Goal: Information Seeking & Learning: Find specific fact

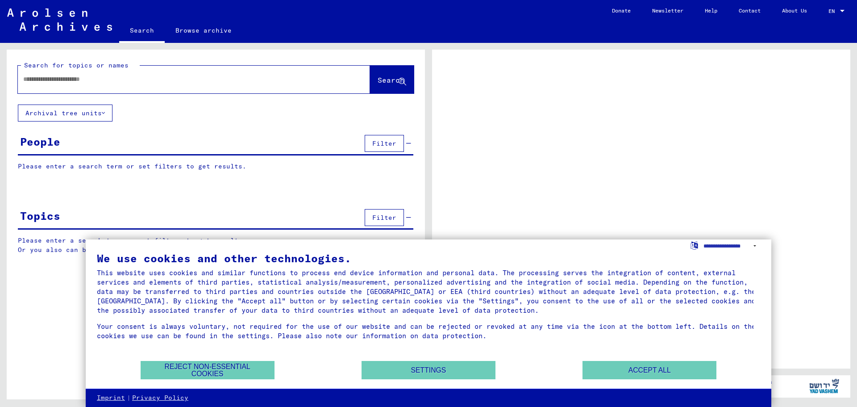
click at [207, 75] on input "text" at bounding box center [185, 79] width 325 height 9
click at [632, 367] on button "Accept all" at bounding box center [649, 370] width 134 height 18
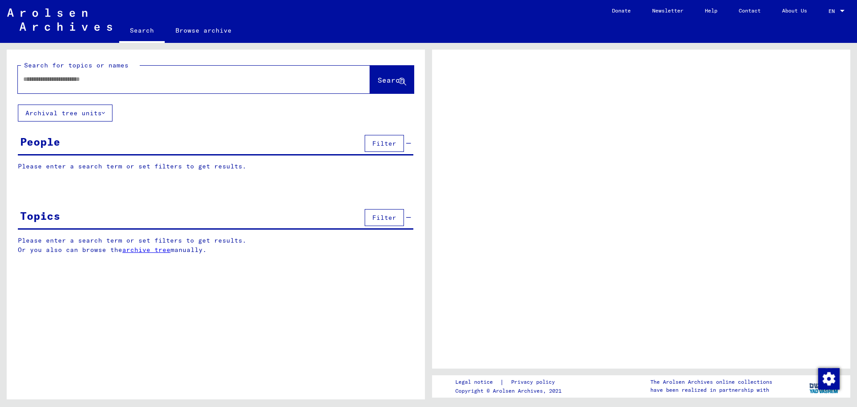
click at [208, 84] on div at bounding box center [183, 79] width 331 height 20
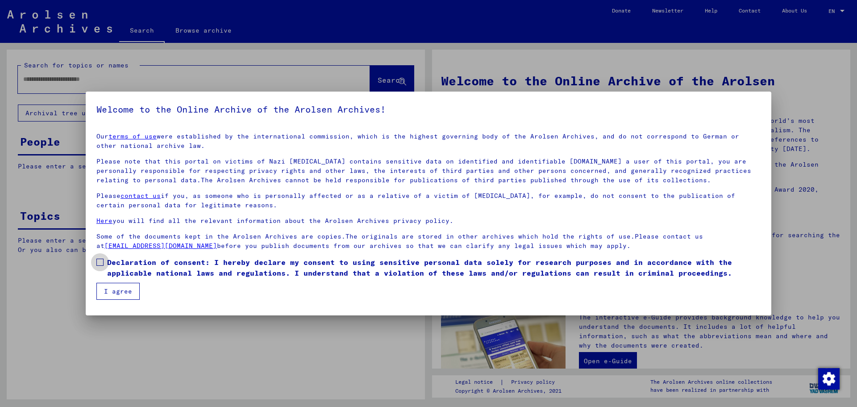
click at [99, 265] on span at bounding box center [99, 261] width 7 height 7
click at [107, 295] on button "I agree" at bounding box center [117, 291] width 43 height 17
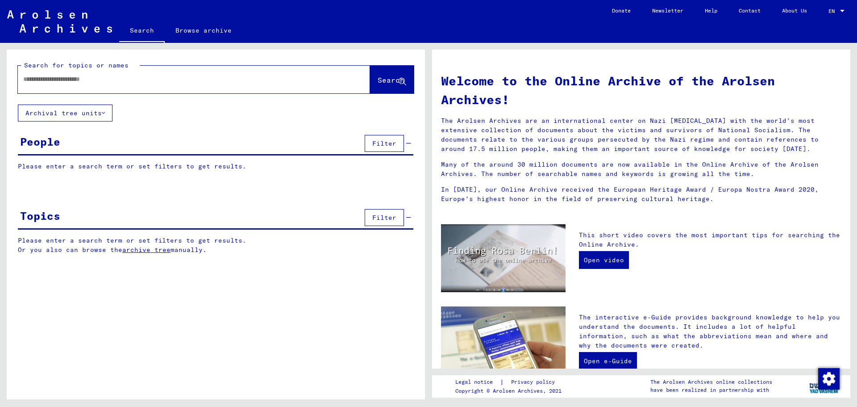
click at [95, 76] on input "text" at bounding box center [183, 79] width 320 height 9
type input "**********"
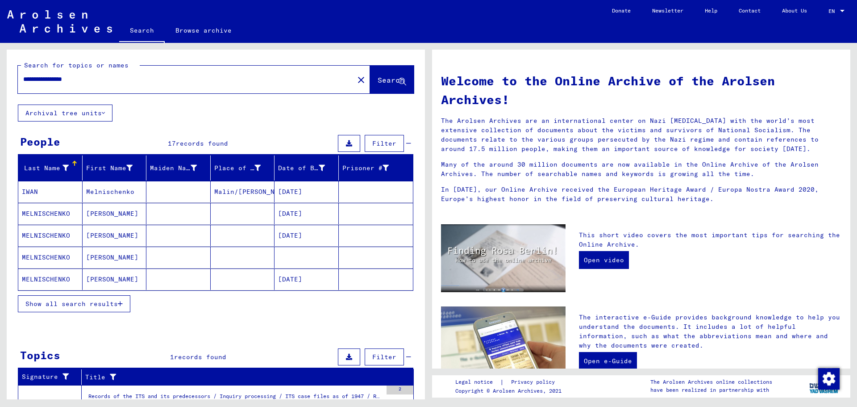
click at [109, 307] on button "Show all search results" at bounding box center [74, 303] width 112 height 17
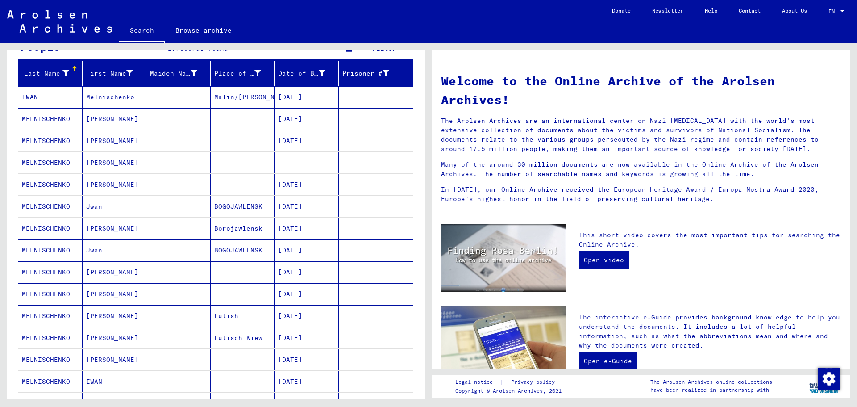
scroll to position [89, 0]
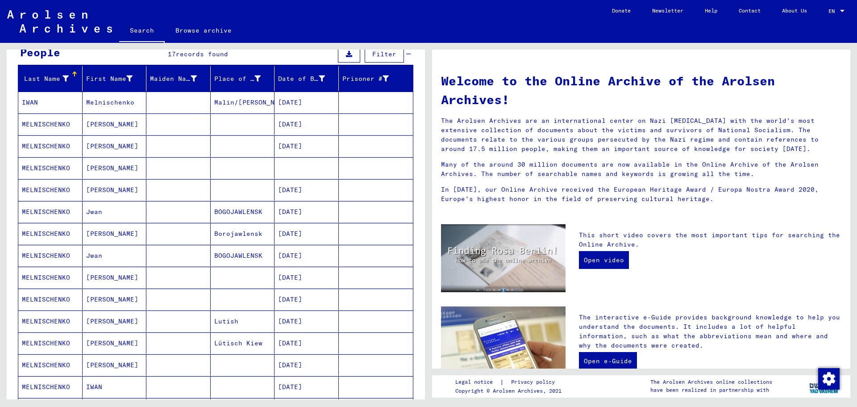
click at [88, 278] on mat-cell "[PERSON_NAME]" at bounding box center [115, 276] width 64 height 21
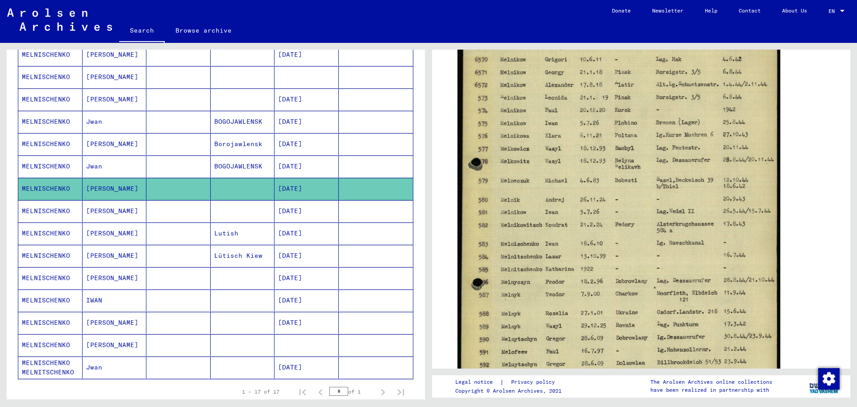
scroll to position [134, 0]
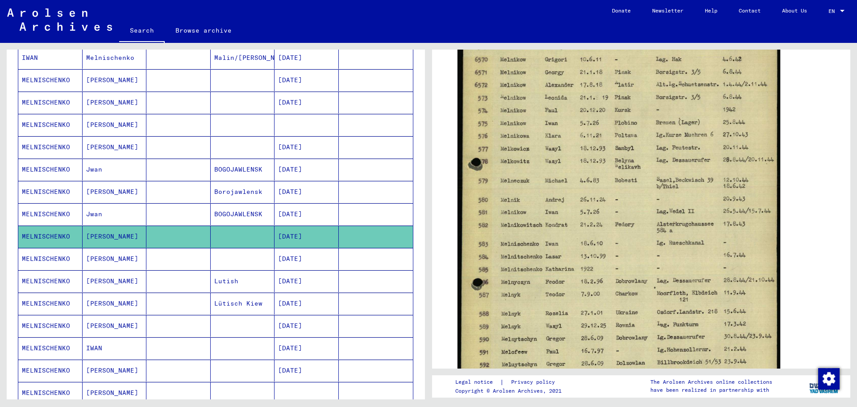
click at [290, 213] on mat-cell "[DATE]" at bounding box center [306, 214] width 64 height 22
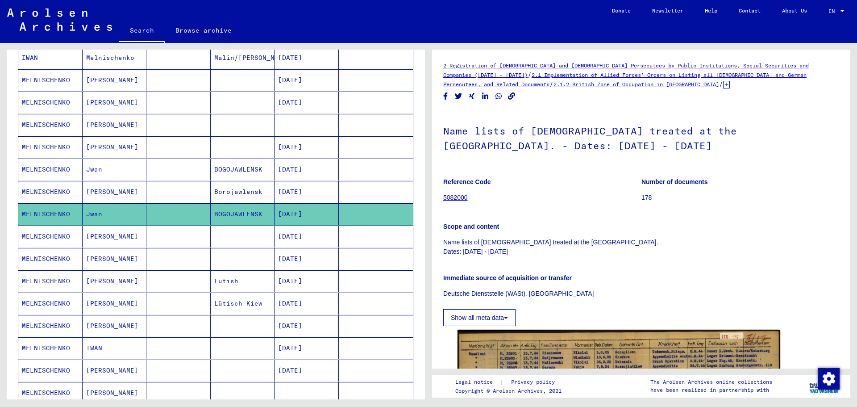
click at [309, 233] on mat-cell "[DATE]" at bounding box center [306, 236] width 64 height 22
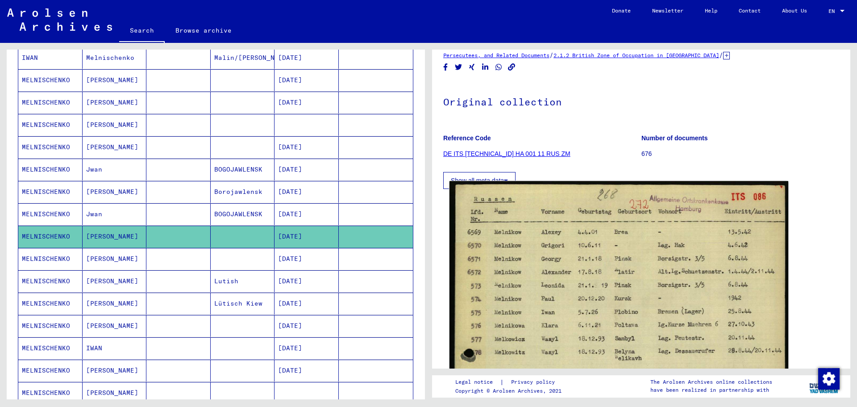
scroll to position [45, 0]
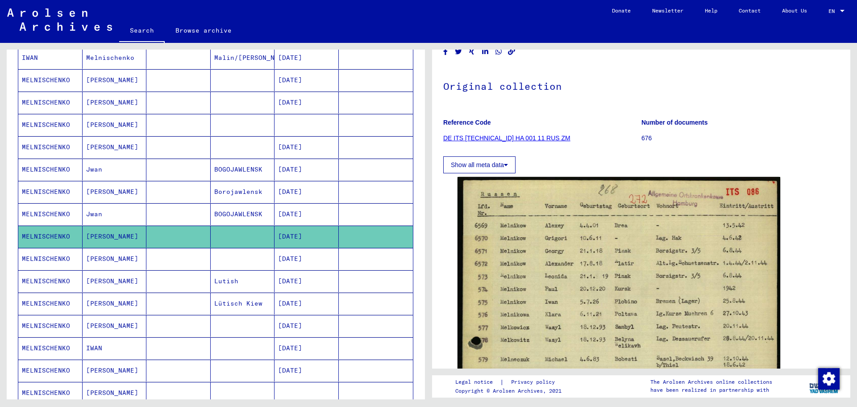
click at [488, 161] on button "Show all meta data" at bounding box center [479, 164] width 72 height 17
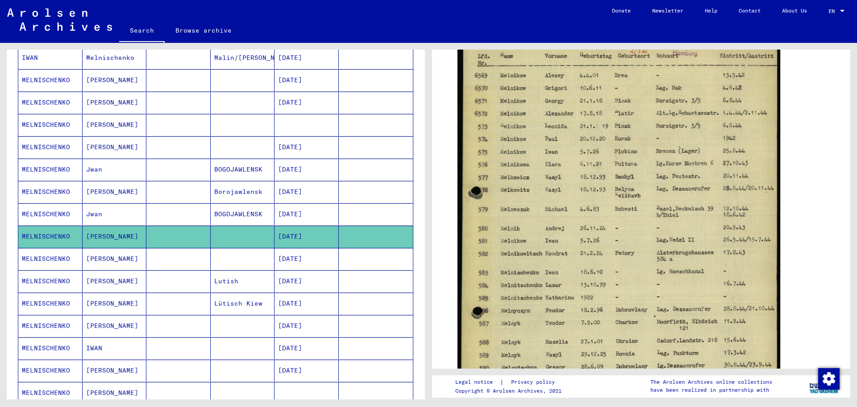
scroll to position [268, 0]
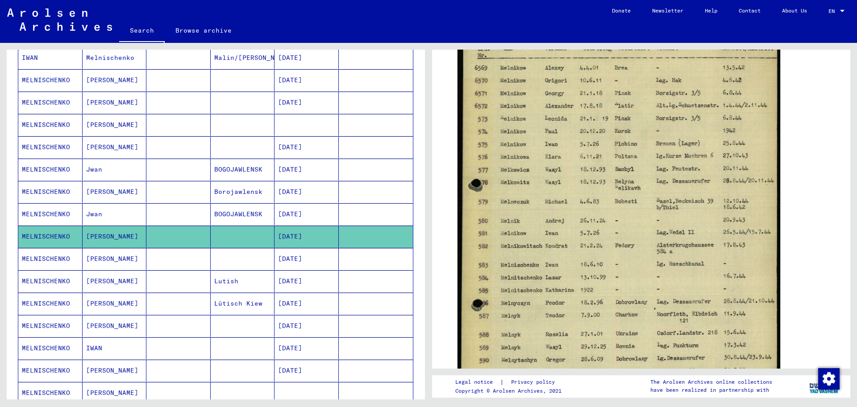
click at [289, 185] on mat-cell "[DATE]" at bounding box center [306, 192] width 64 height 22
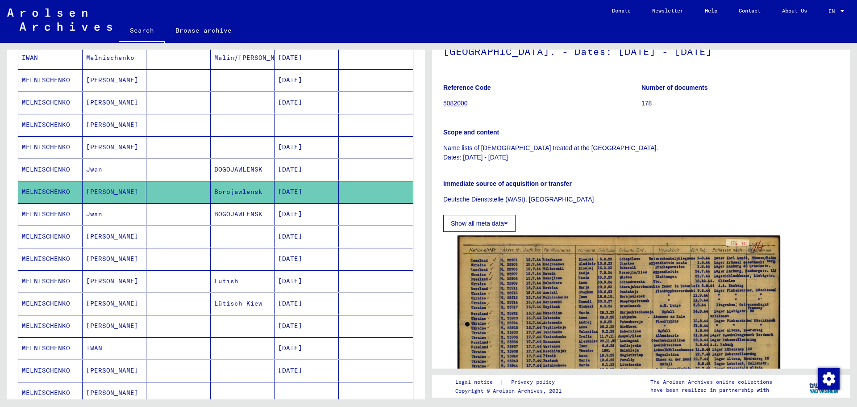
scroll to position [179, 0]
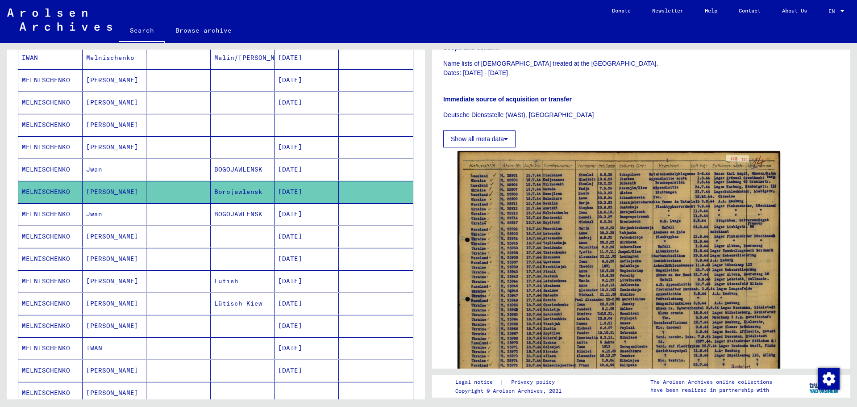
click at [310, 215] on mat-cell "[DATE]" at bounding box center [306, 214] width 64 height 22
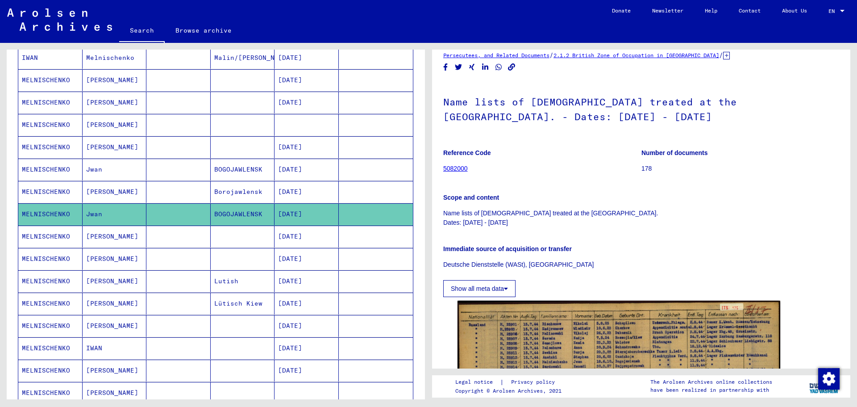
scroll to position [45, 0]
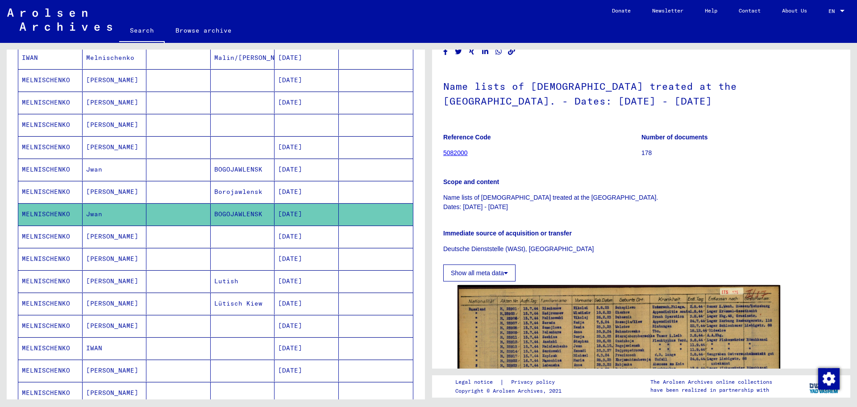
click at [250, 186] on mat-cell "Borojawlensk" at bounding box center [243, 192] width 64 height 22
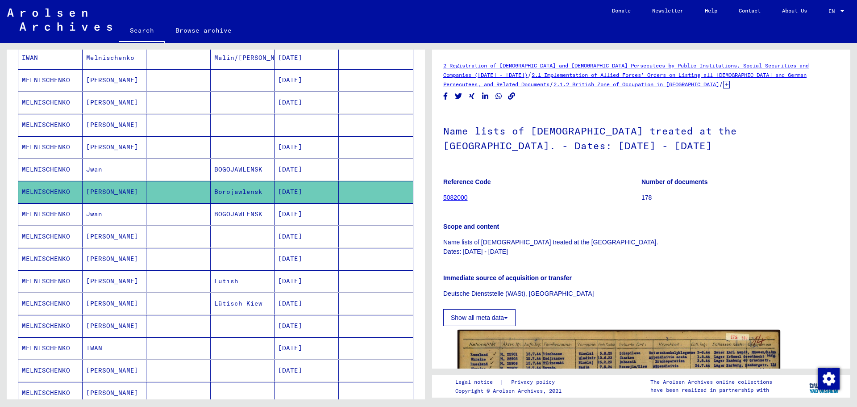
click at [250, 217] on mat-cell "BOGOJAWLENSK" at bounding box center [243, 214] width 64 height 22
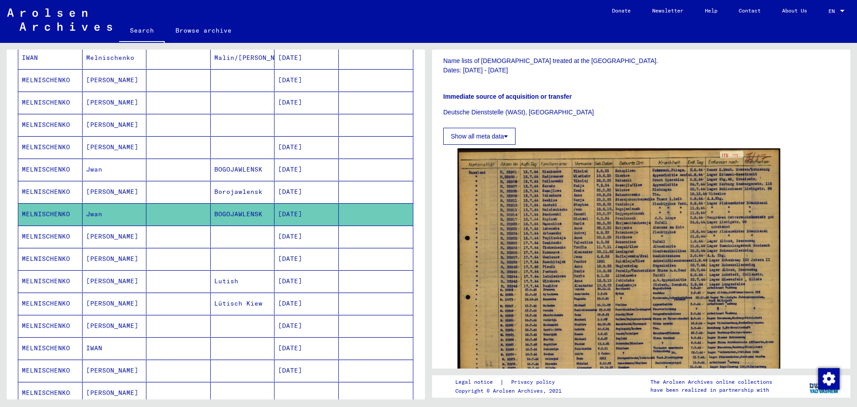
scroll to position [223, 0]
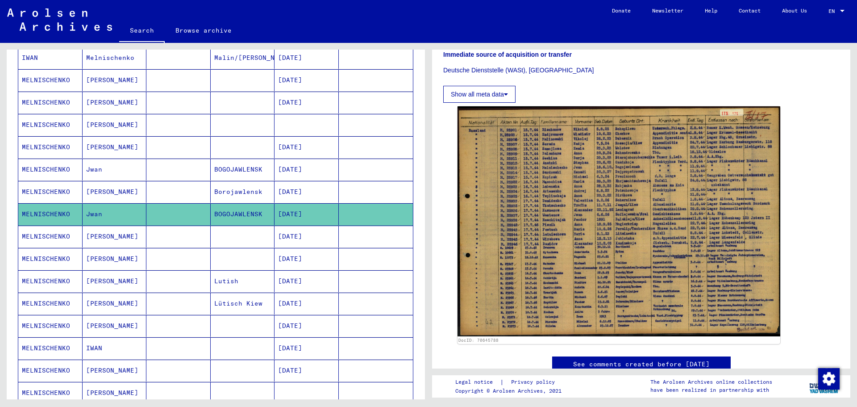
click at [295, 170] on mat-cell "[DATE]" at bounding box center [306, 169] width 64 height 22
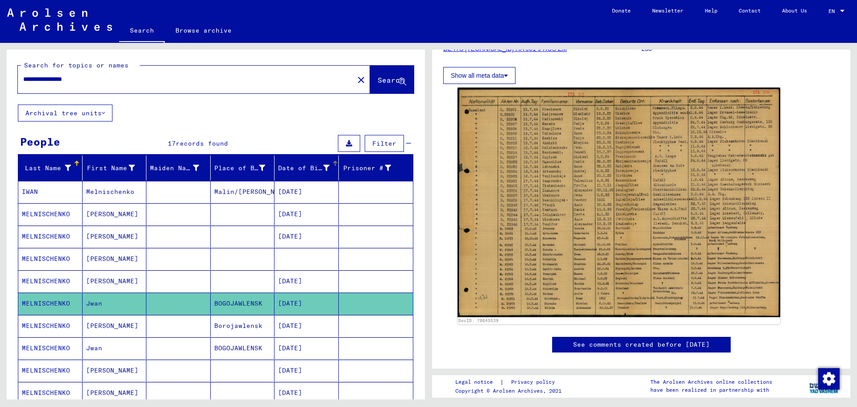
click at [324, 171] on div "Date of Birth" at bounding box center [305, 167] width 54 height 9
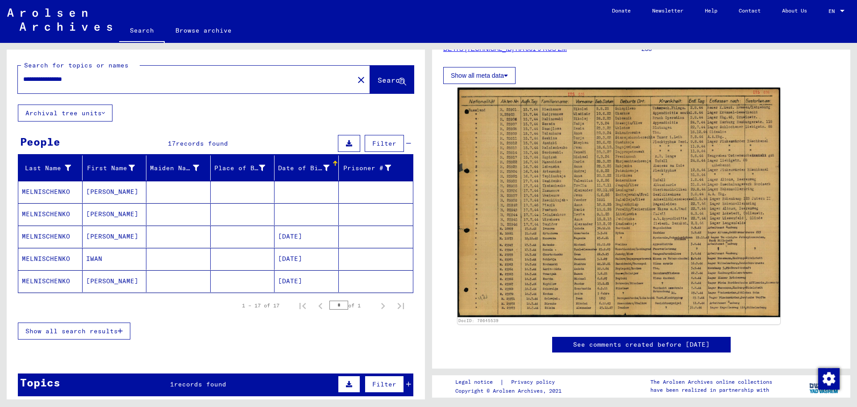
click at [324, 171] on div "Date of Birth" at bounding box center [305, 167] width 54 height 9
click at [333, 162] on div at bounding box center [334, 162] width 3 height 3
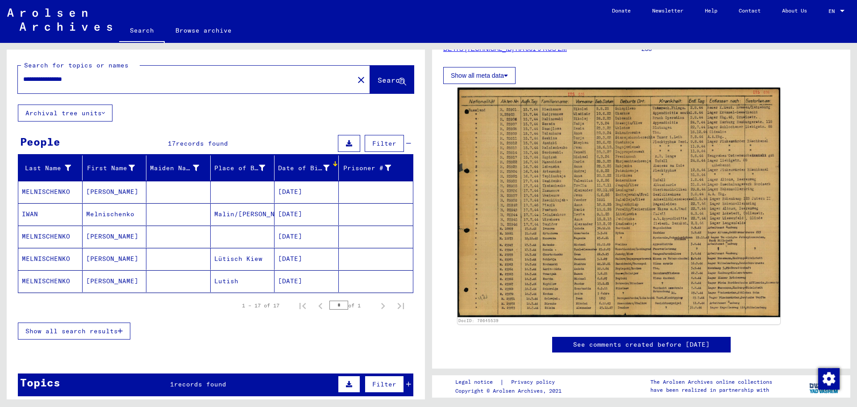
click at [108, 212] on mat-cell "Melnischenko" at bounding box center [115, 214] width 64 height 22
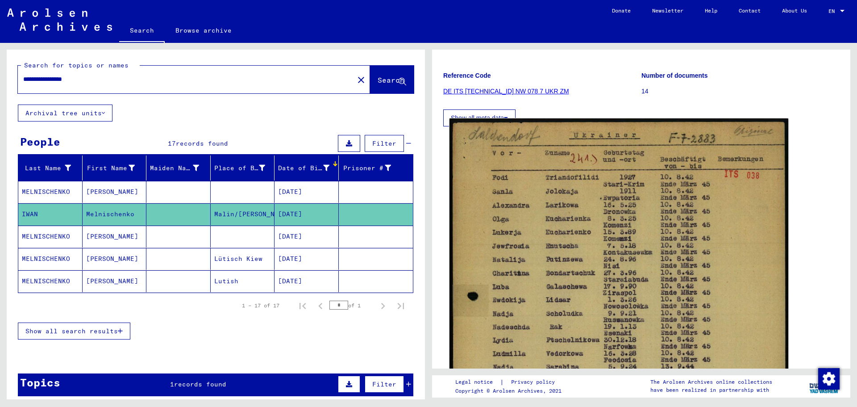
scroll to position [89, 0]
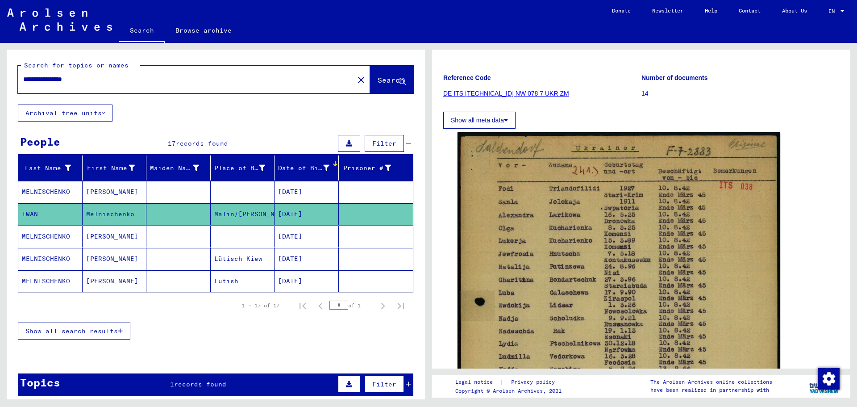
click at [106, 77] on input "**********" at bounding box center [185, 79] width 325 height 9
click at [370, 72] on button "Search" at bounding box center [392, 80] width 44 height 28
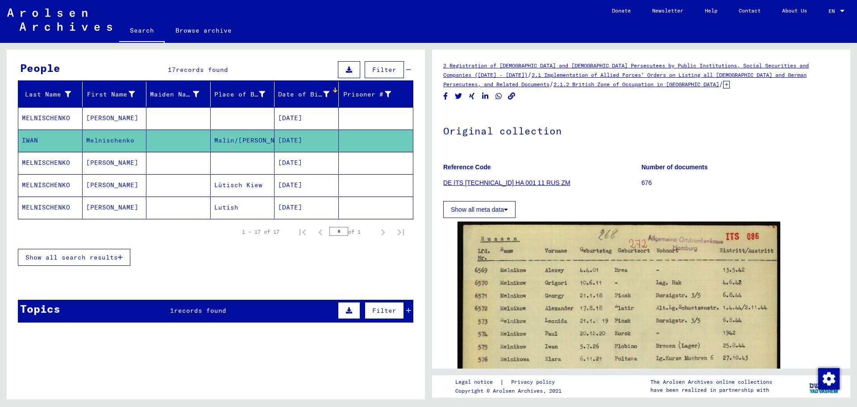
scroll to position [71, 0]
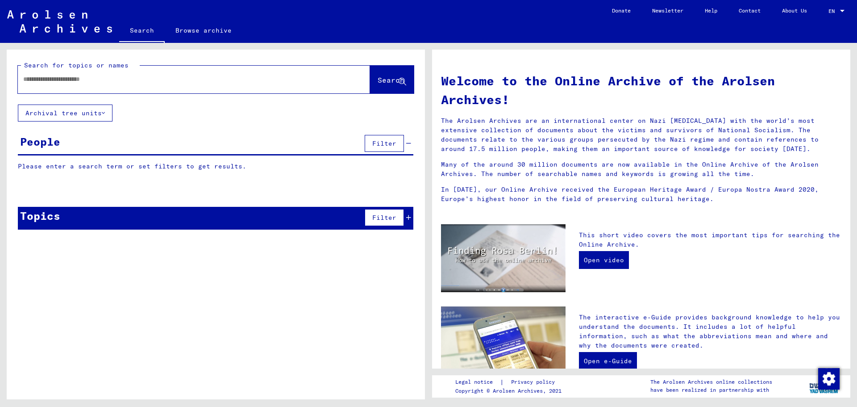
click at [134, 79] on input "text" at bounding box center [183, 79] width 320 height 9
type input "**********"
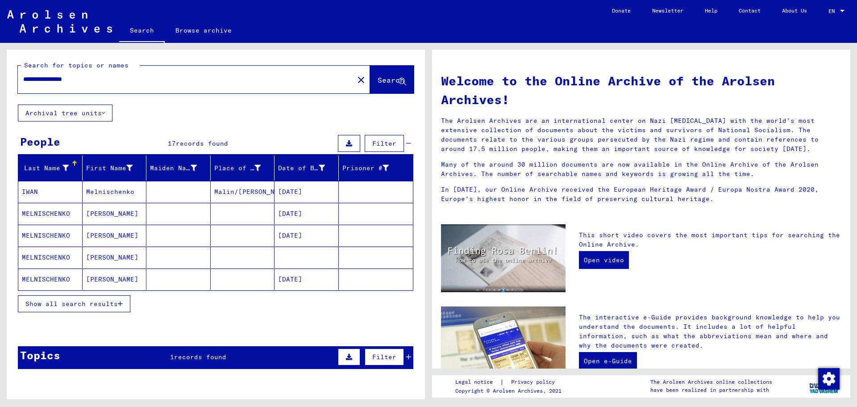
click at [190, 141] on span "records found" at bounding box center [202, 143] width 52 height 8
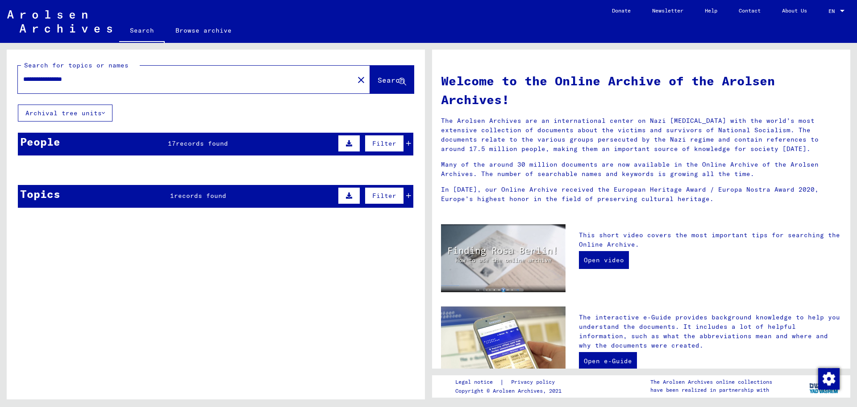
click at [190, 141] on span "records found" at bounding box center [202, 143] width 52 height 8
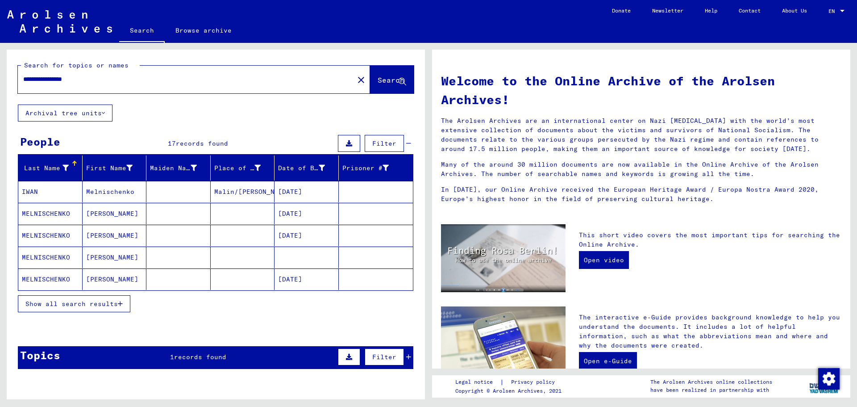
click at [114, 299] on span "Show all search results" at bounding box center [71, 303] width 92 height 8
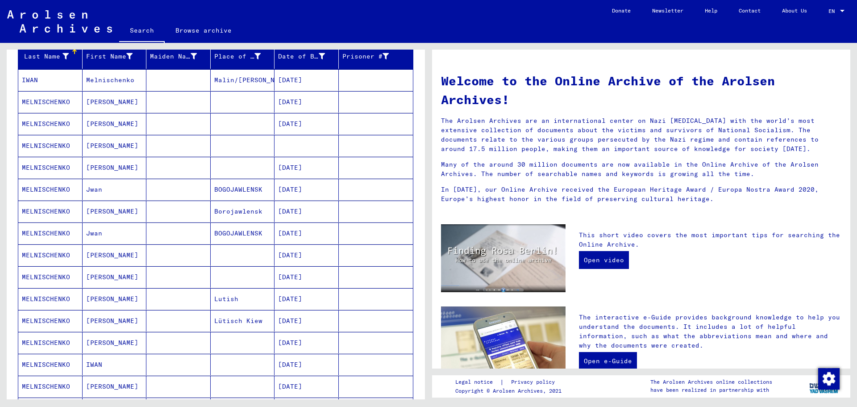
scroll to position [179, 0]
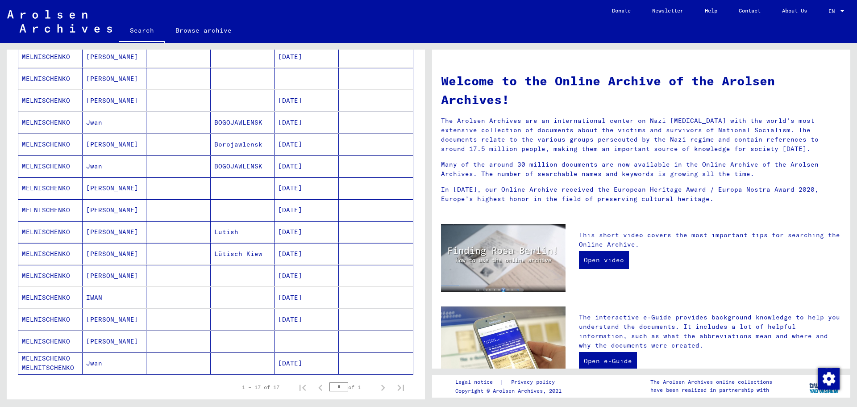
click at [101, 339] on mat-cell "[PERSON_NAME]" at bounding box center [115, 340] width 64 height 21
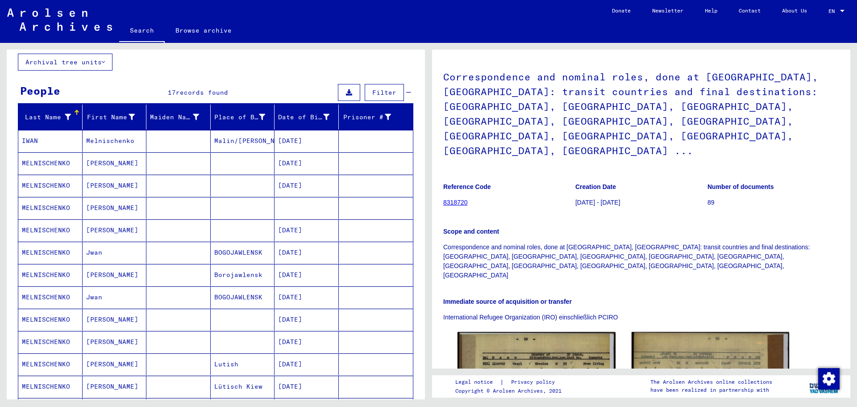
scroll to position [1, 0]
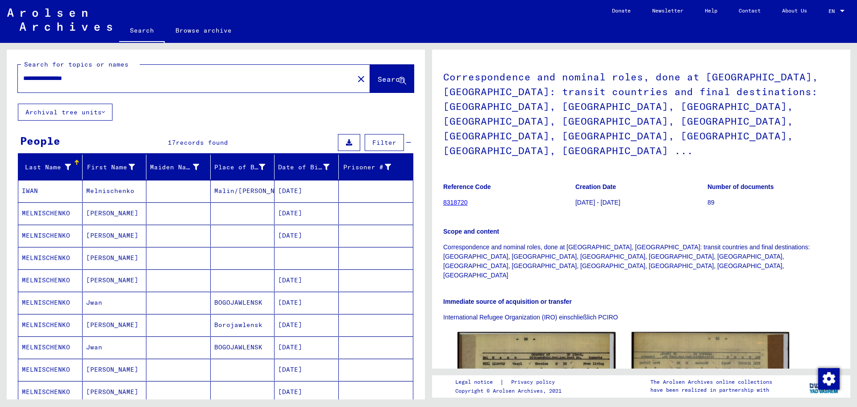
click at [90, 235] on mat-cell "[PERSON_NAME]" at bounding box center [115, 235] width 64 height 22
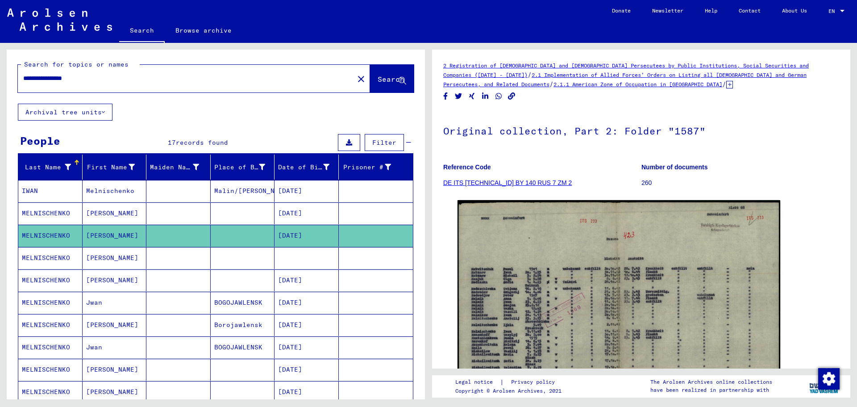
click at [93, 256] on mat-cell "[PERSON_NAME]" at bounding box center [115, 258] width 64 height 22
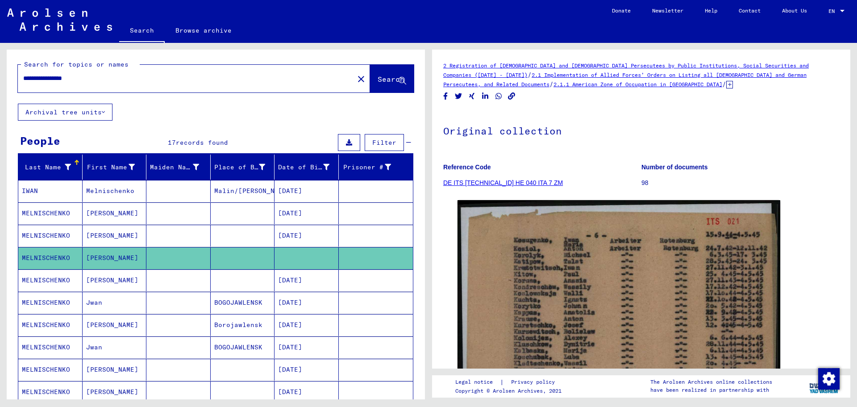
drag, startPoint x: 648, startPoint y: 184, endPoint x: 641, endPoint y: 184, distance: 7.1
click at [648, 184] on p "98" at bounding box center [740, 182] width 198 height 9
click at [511, 184] on link "DE ITS [TECHNICAL_ID] HE 040 ITA 7 ZM" at bounding box center [503, 182] width 120 height 7
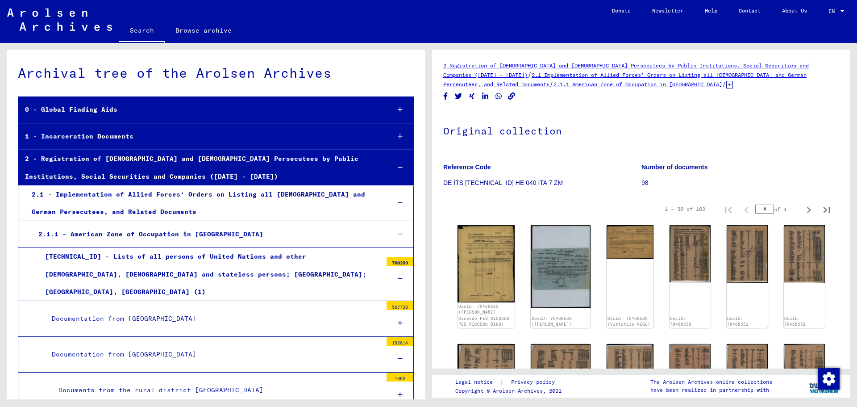
scroll to position [2171, 0]
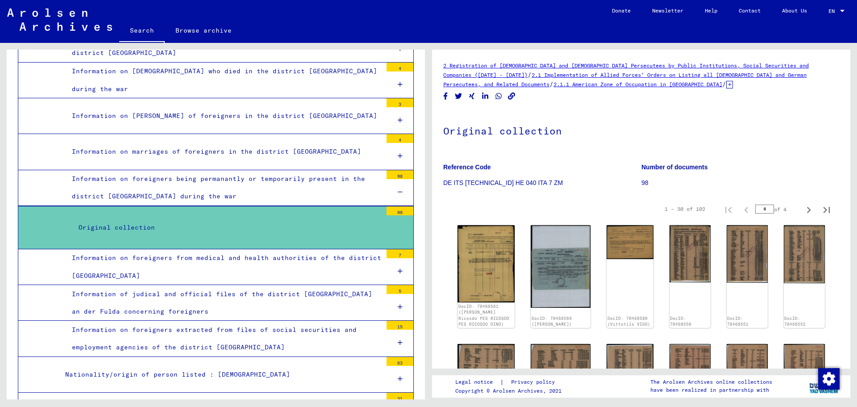
click at [553, 255] on img at bounding box center [560, 265] width 63 height 87
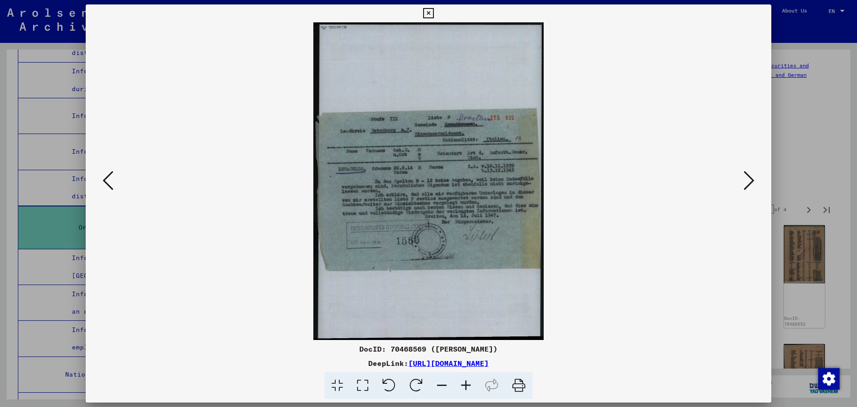
click at [748, 175] on icon at bounding box center [749, 180] width 11 height 21
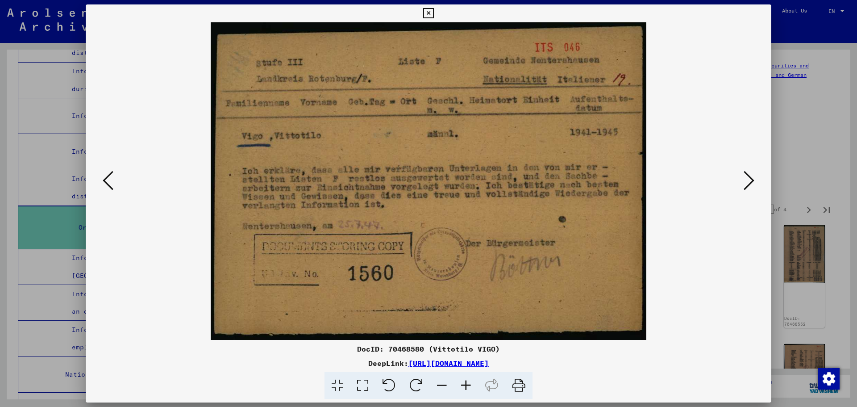
click at [748, 175] on icon at bounding box center [749, 180] width 11 height 21
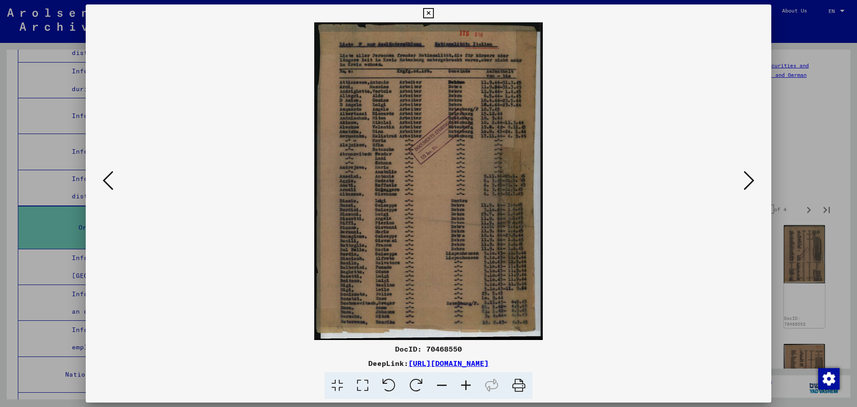
click at [748, 175] on icon at bounding box center [749, 180] width 11 height 21
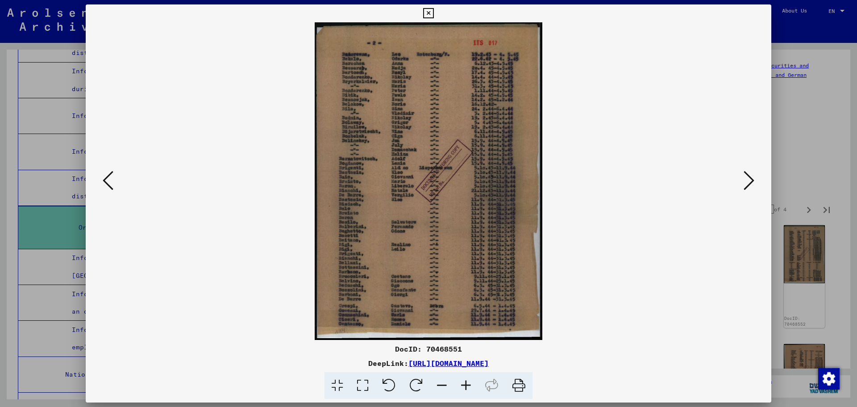
click at [748, 175] on icon at bounding box center [749, 180] width 11 height 21
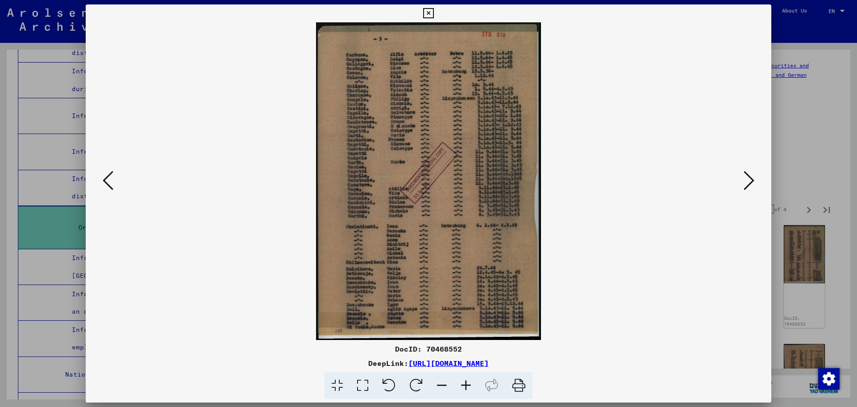
click at [748, 175] on icon at bounding box center [749, 180] width 11 height 21
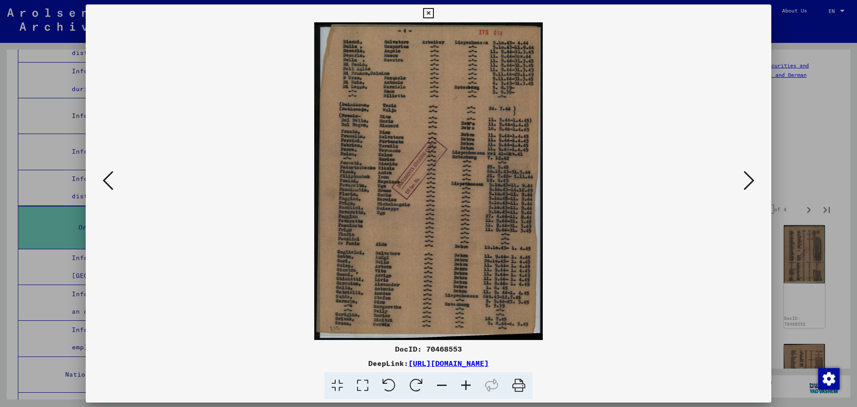
click at [748, 175] on icon at bounding box center [749, 180] width 11 height 21
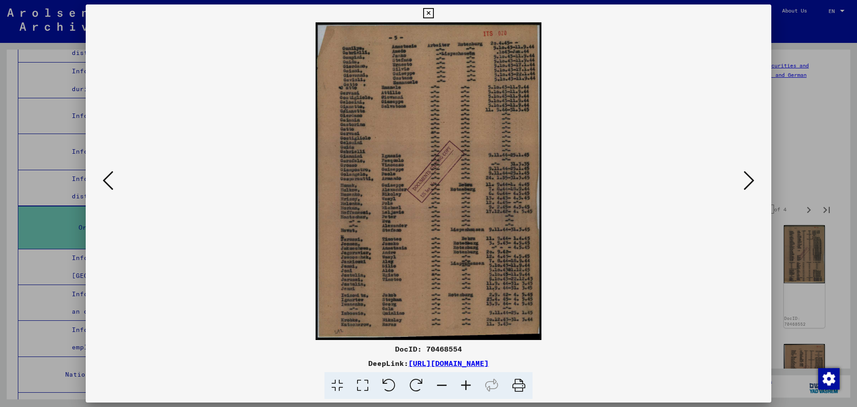
click at [748, 175] on icon at bounding box center [749, 180] width 11 height 21
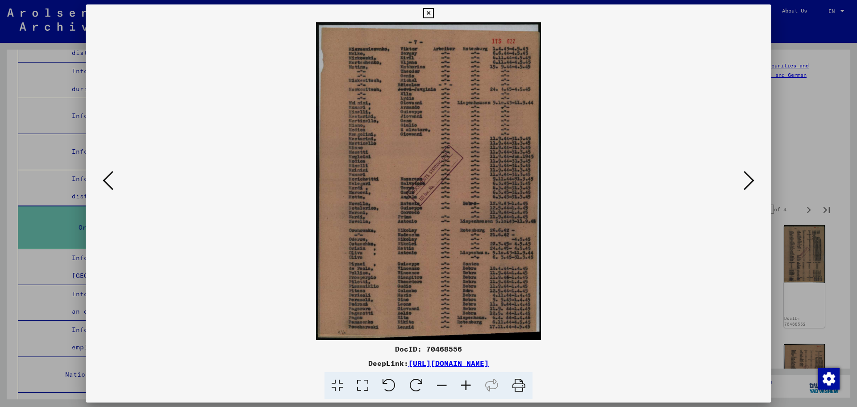
click at [748, 175] on icon at bounding box center [749, 180] width 11 height 21
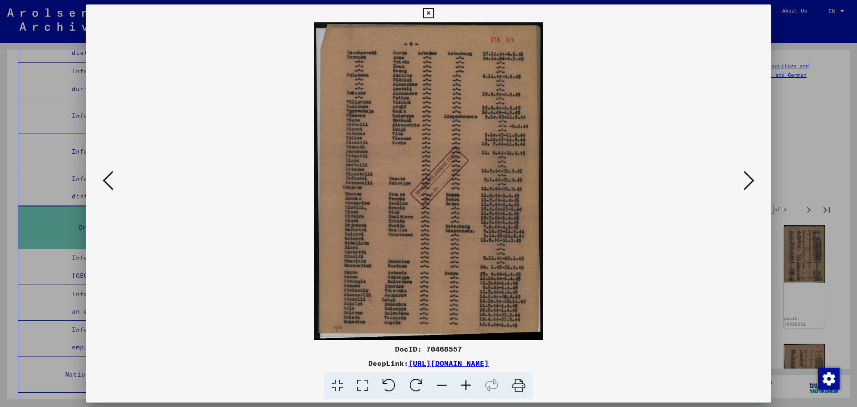
click at [748, 175] on icon at bounding box center [749, 180] width 11 height 21
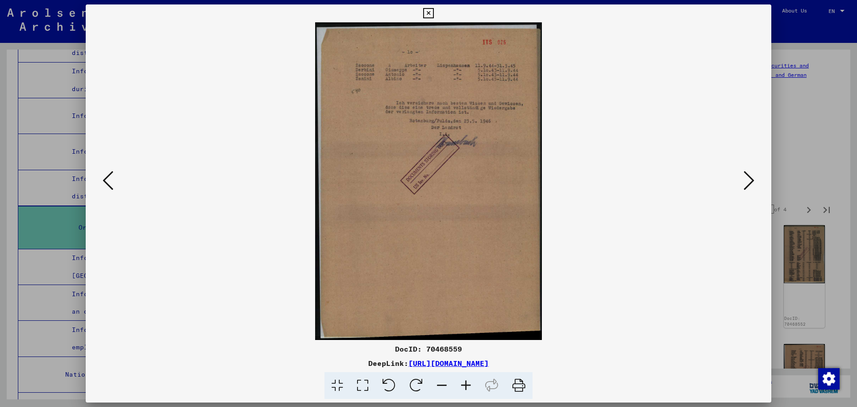
click at [748, 175] on icon at bounding box center [749, 180] width 11 height 21
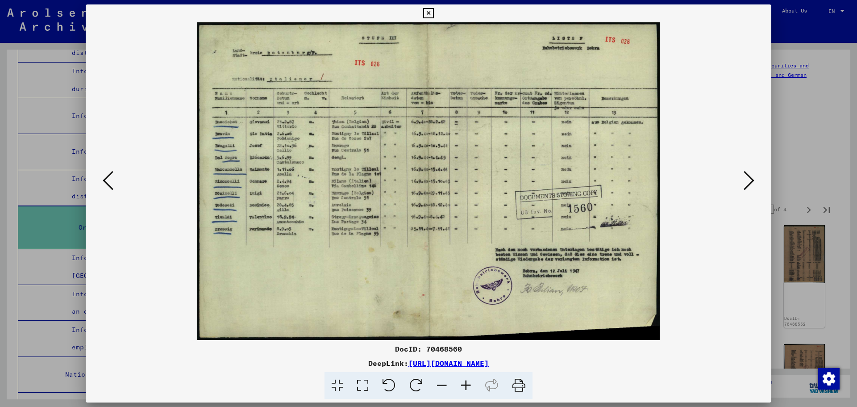
click at [795, 142] on div at bounding box center [428, 203] width 857 height 407
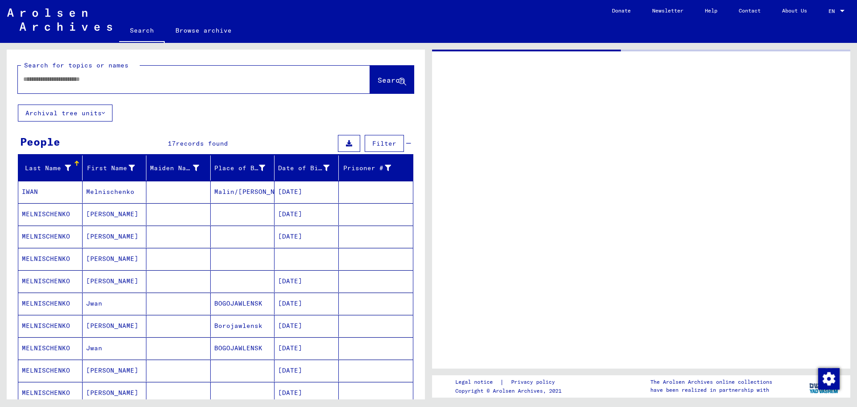
type input "********"
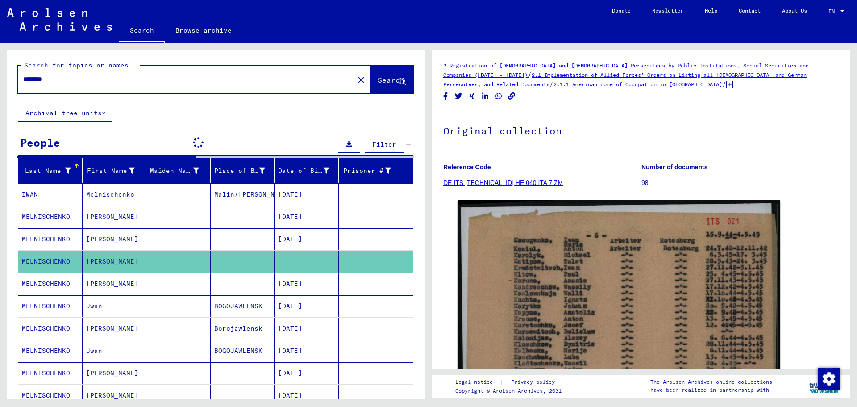
scroll to position [38, 0]
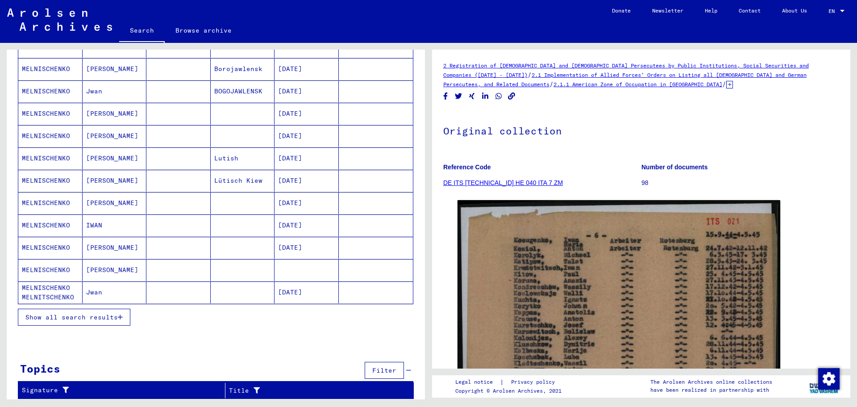
click at [288, 270] on mat-cell at bounding box center [306, 270] width 64 height 22
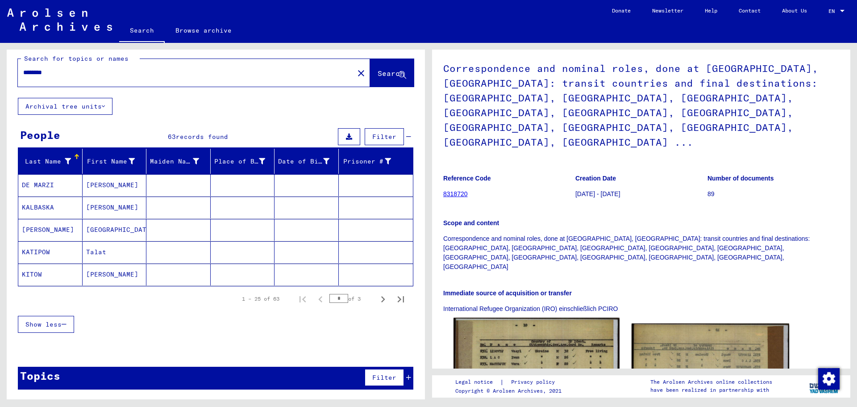
scroll to position [45, 0]
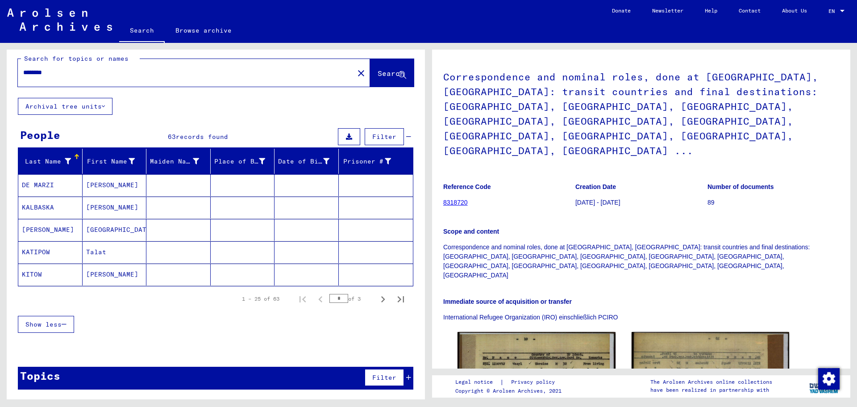
click at [452, 199] on link "8318720" at bounding box center [455, 202] width 25 height 7
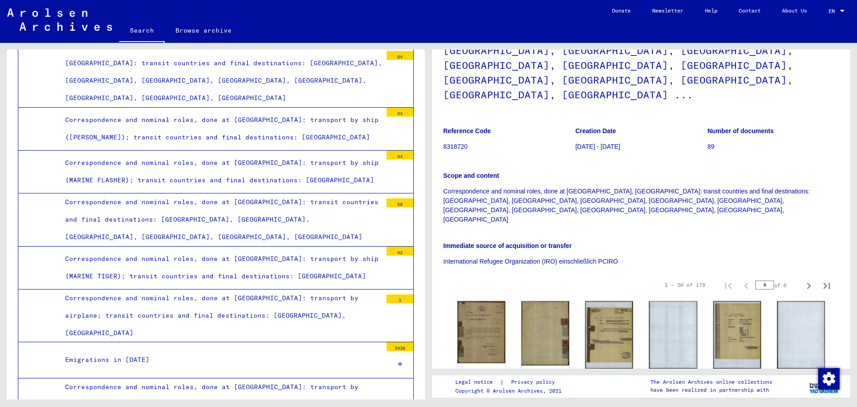
scroll to position [134, 0]
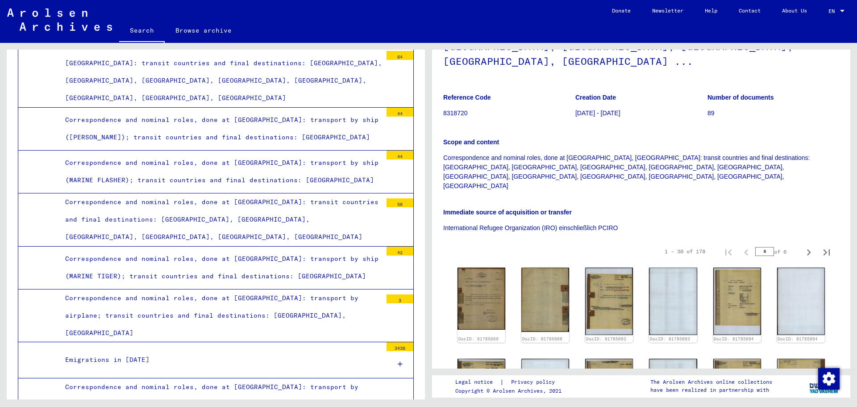
click at [490, 267] on img at bounding box center [481, 298] width 48 height 62
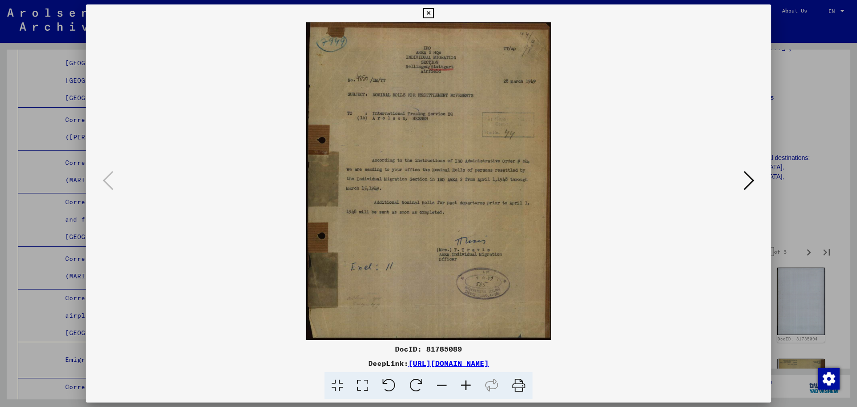
click at [746, 182] on icon at bounding box center [749, 180] width 11 height 21
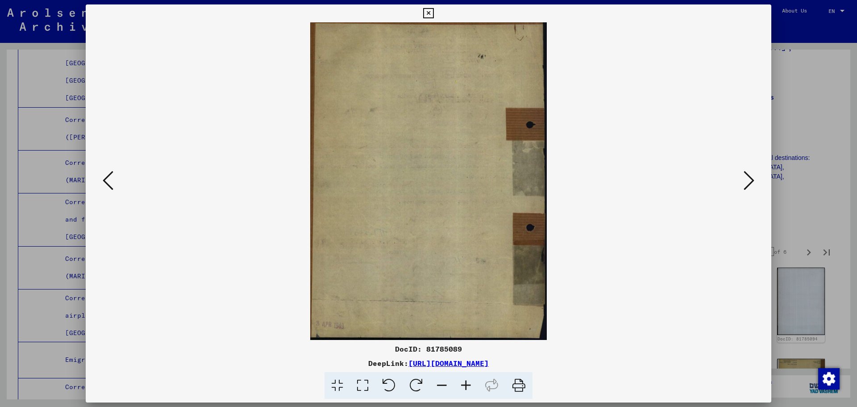
click at [746, 182] on icon at bounding box center [749, 180] width 11 height 21
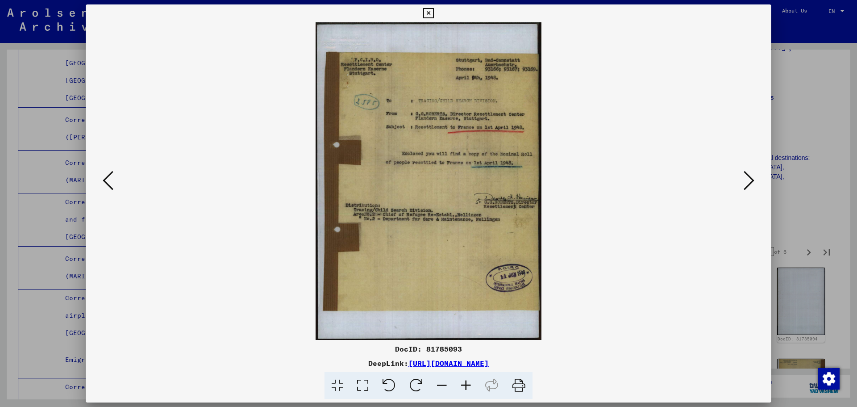
click at [746, 182] on icon at bounding box center [749, 180] width 11 height 21
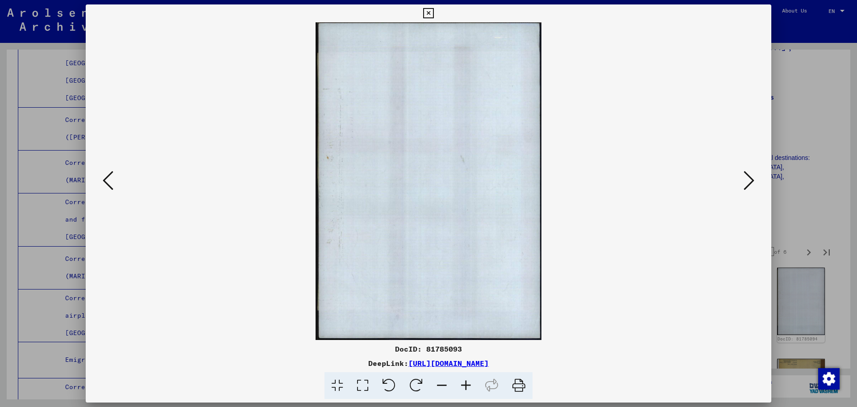
click at [746, 182] on icon at bounding box center [749, 180] width 11 height 21
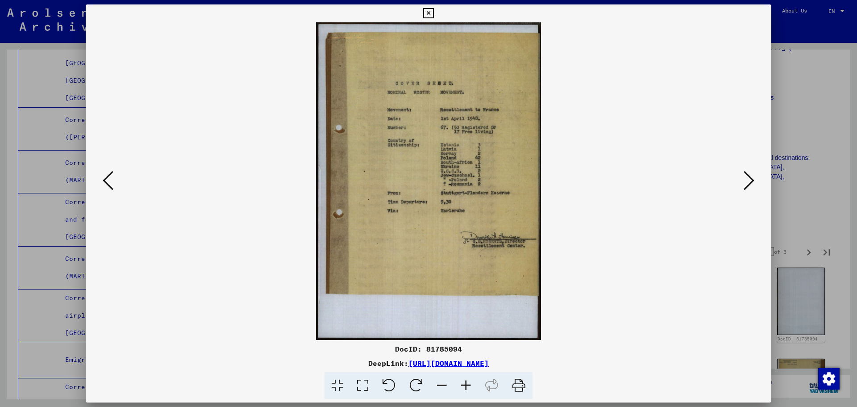
click at [746, 182] on icon at bounding box center [749, 180] width 11 height 21
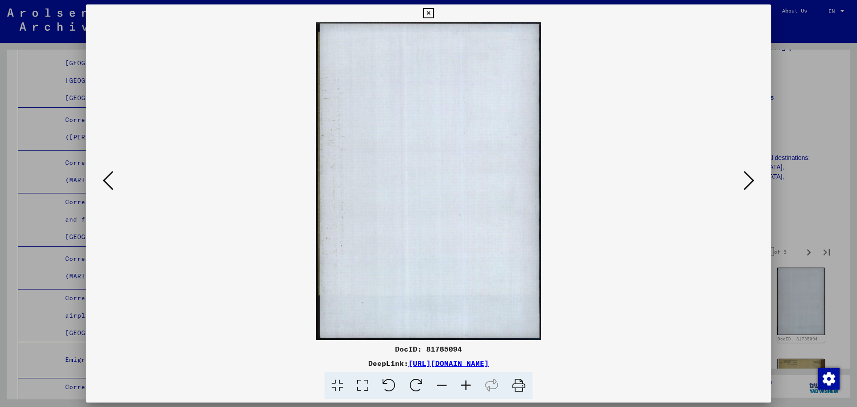
click at [746, 182] on icon at bounding box center [749, 180] width 11 height 21
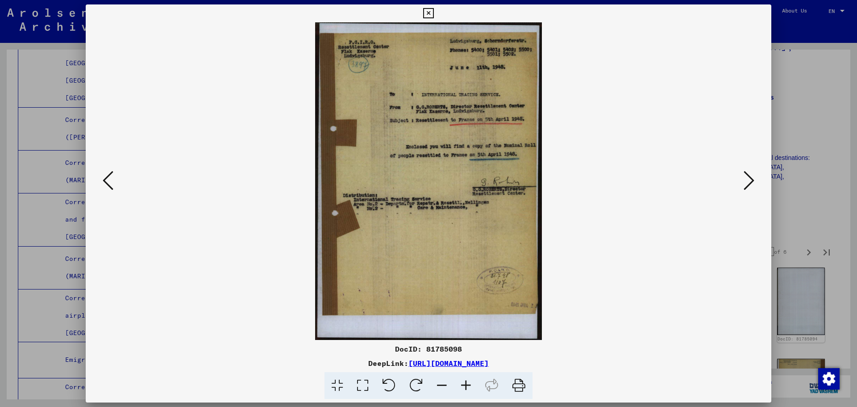
click at [746, 182] on icon at bounding box center [749, 180] width 11 height 21
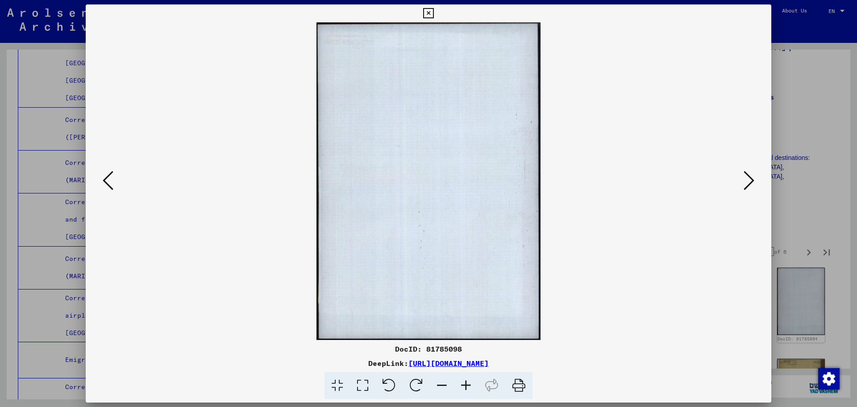
click at [746, 182] on icon at bounding box center [749, 180] width 11 height 21
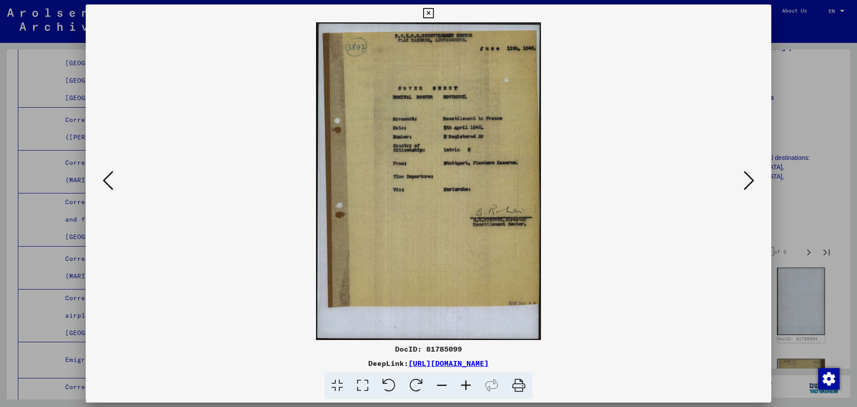
click at [746, 182] on icon at bounding box center [749, 180] width 11 height 21
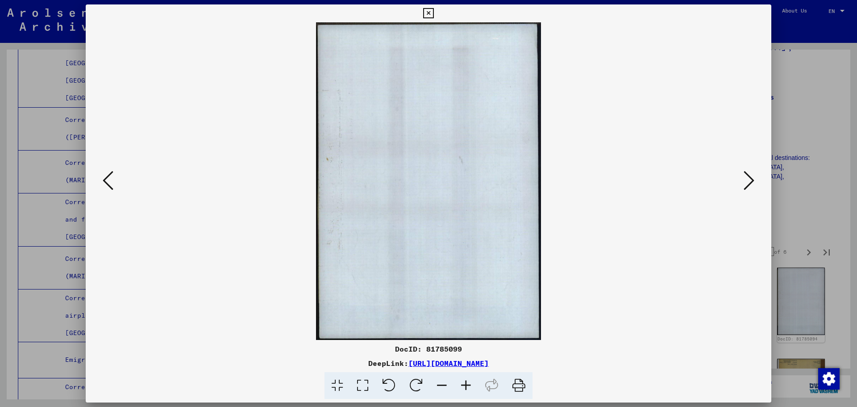
click at [746, 182] on icon at bounding box center [749, 180] width 11 height 21
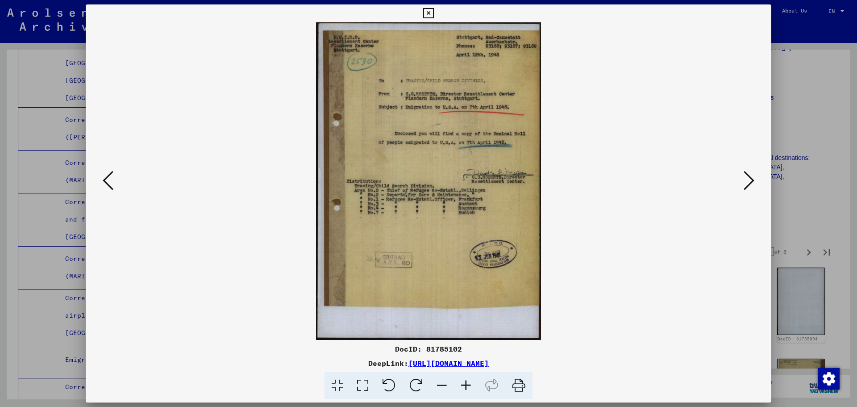
click at [746, 182] on icon at bounding box center [749, 180] width 11 height 21
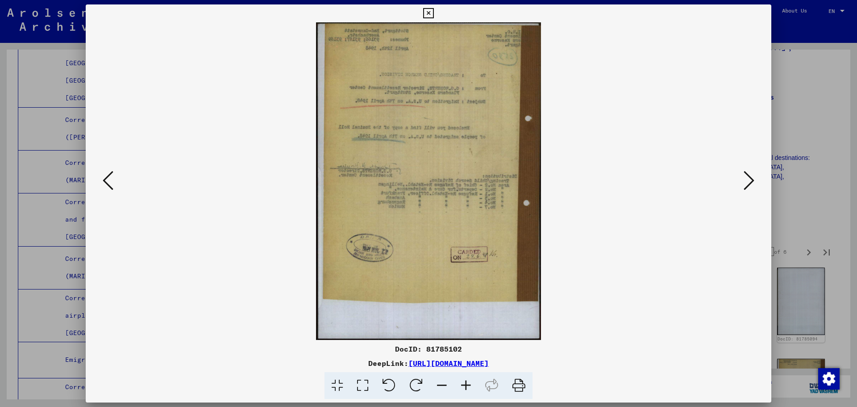
click at [746, 182] on icon at bounding box center [749, 180] width 11 height 21
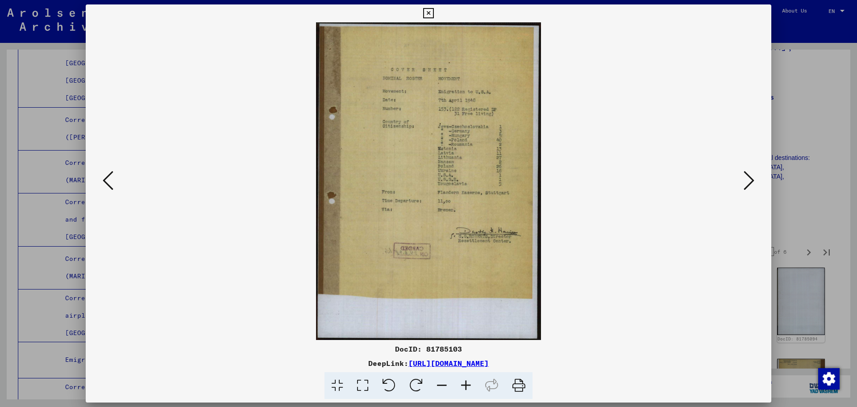
click at [746, 182] on icon at bounding box center [749, 180] width 11 height 21
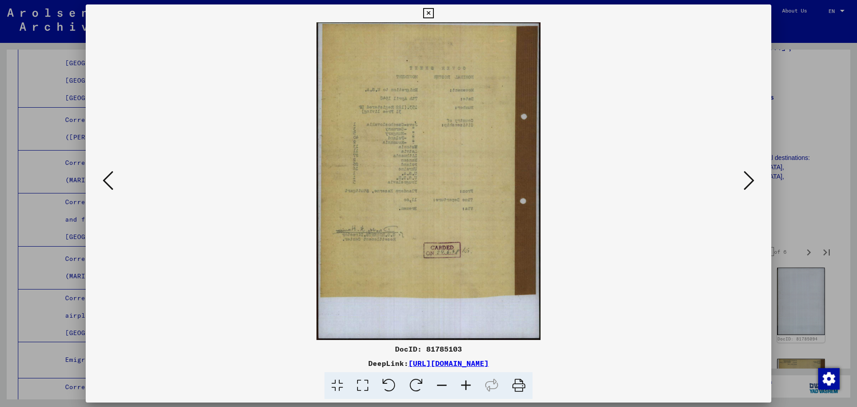
click at [746, 182] on icon at bounding box center [749, 180] width 11 height 21
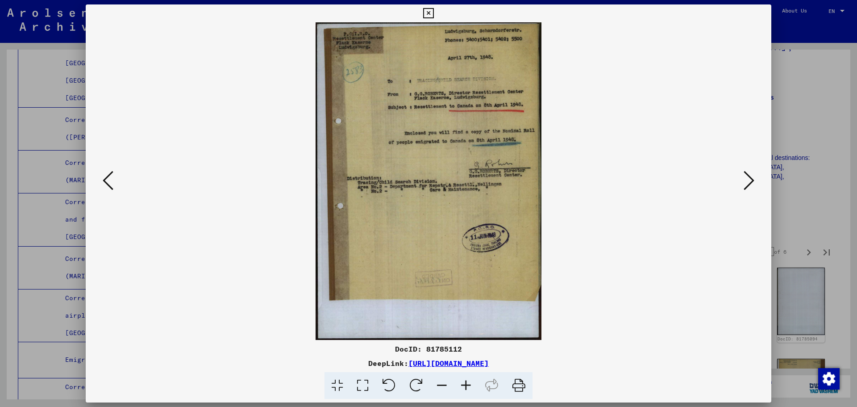
click at [746, 182] on icon at bounding box center [749, 180] width 11 height 21
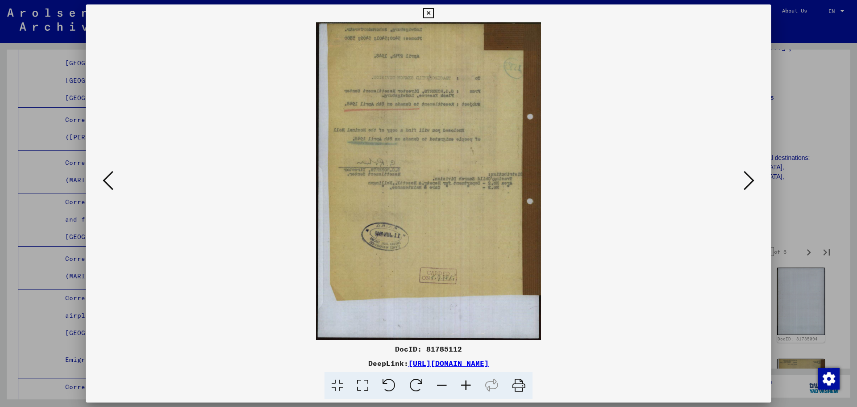
click at [746, 182] on icon at bounding box center [749, 180] width 11 height 21
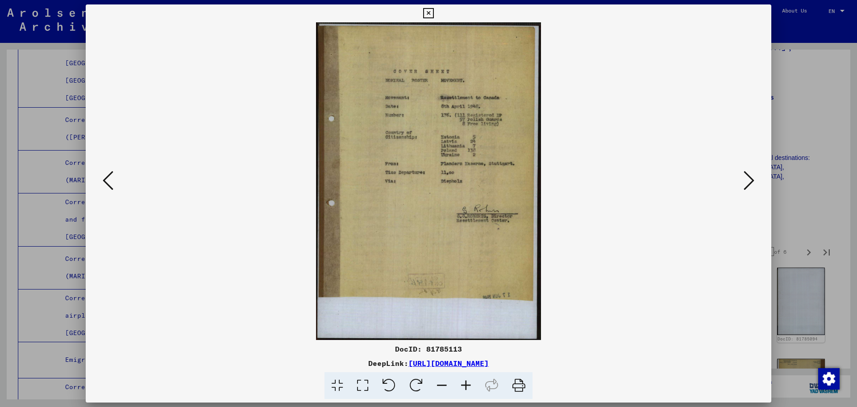
click at [746, 182] on icon at bounding box center [749, 180] width 11 height 21
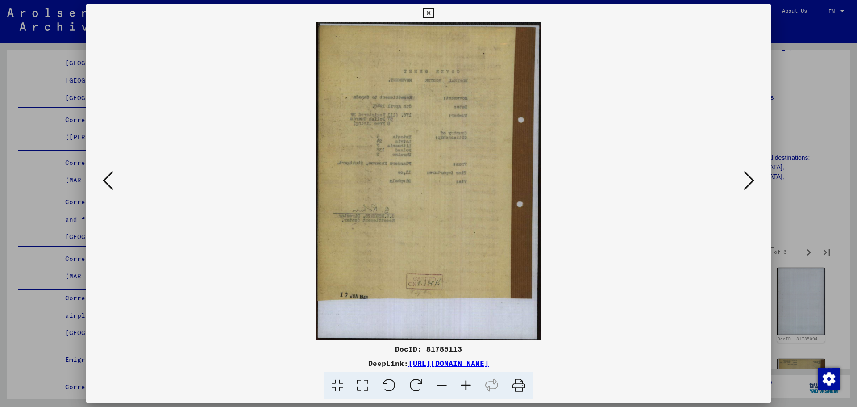
click at [746, 182] on icon at bounding box center [749, 180] width 11 height 21
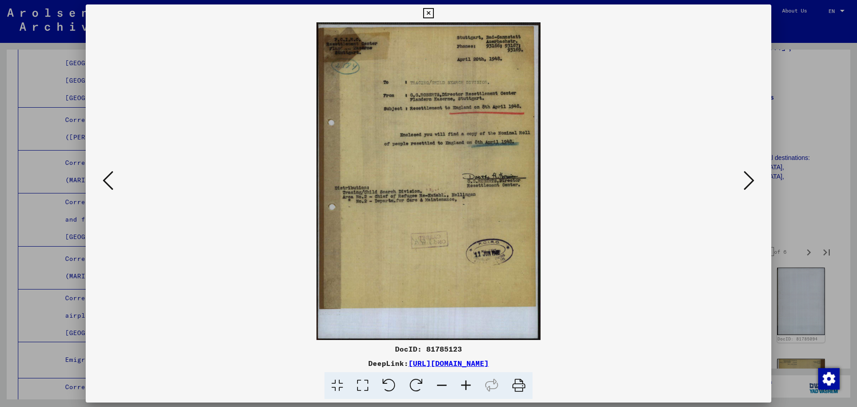
click at [746, 182] on icon at bounding box center [749, 180] width 11 height 21
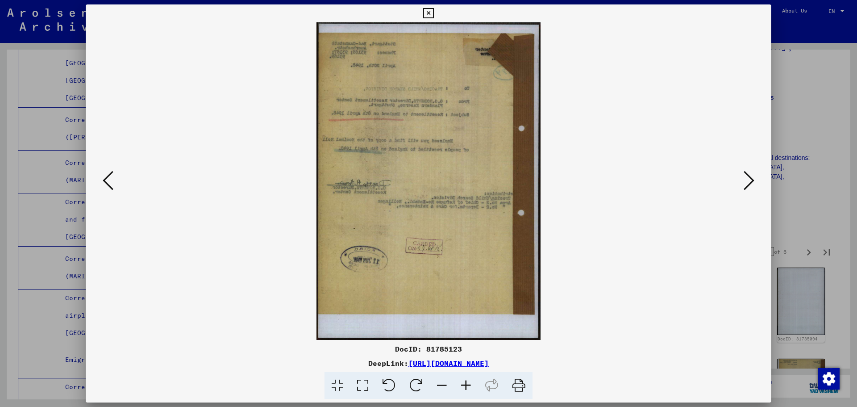
click at [746, 182] on icon at bounding box center [749, 180] width 11 height 21
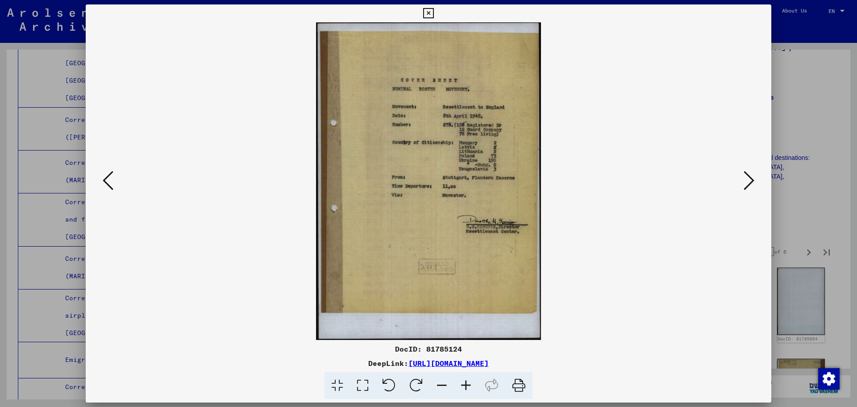
click at [746, 182] on icon at bounding box center [749, 180] width 11 height 21
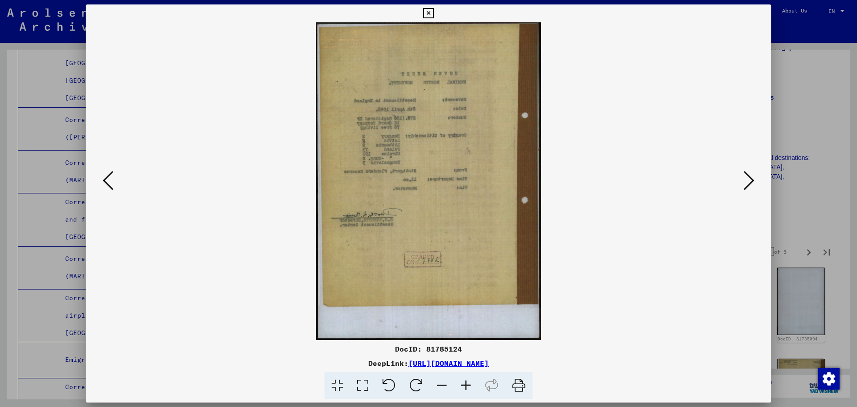
click at [746, 182] on icon at bounding box center [749, 180] width 11 height 21
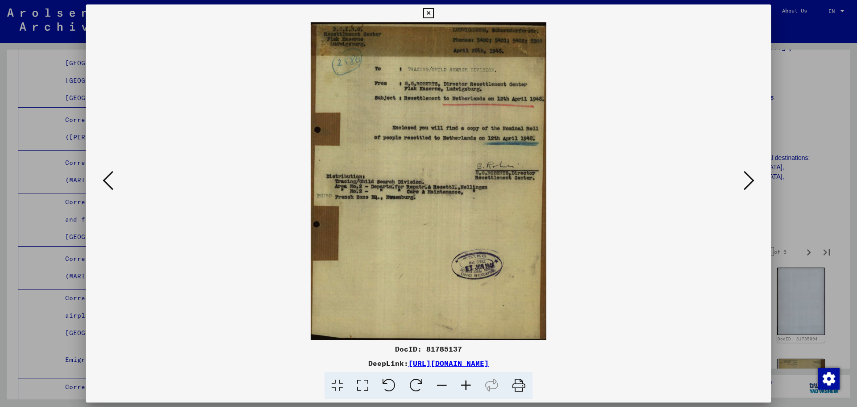
click at [94, 180] on div at bounding box center [429, 180] width 686 height 317
click at [104, 177] on icon at bounding box center [108, 180] width 11 height 21
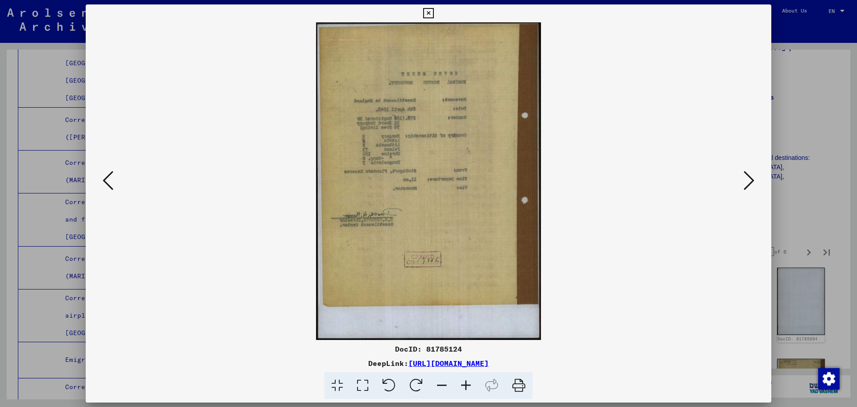
click at [104, 177] on icon at bounding box center [108, 180] width 11 height 21
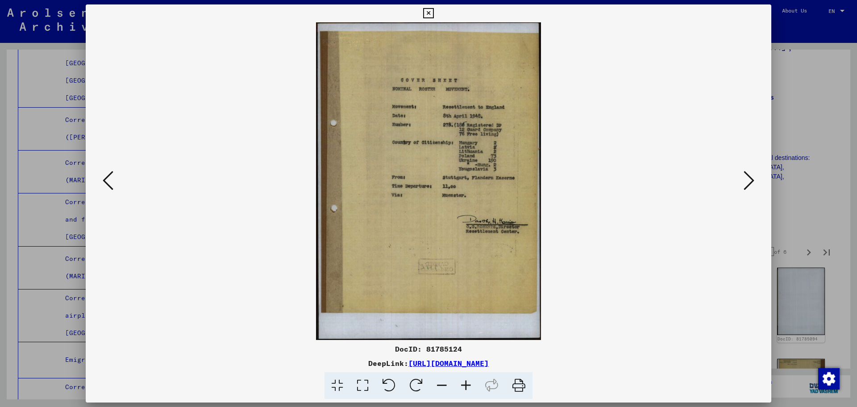
click at [752, 187] on icon at bounding box center [749, 180] width 11 height 21
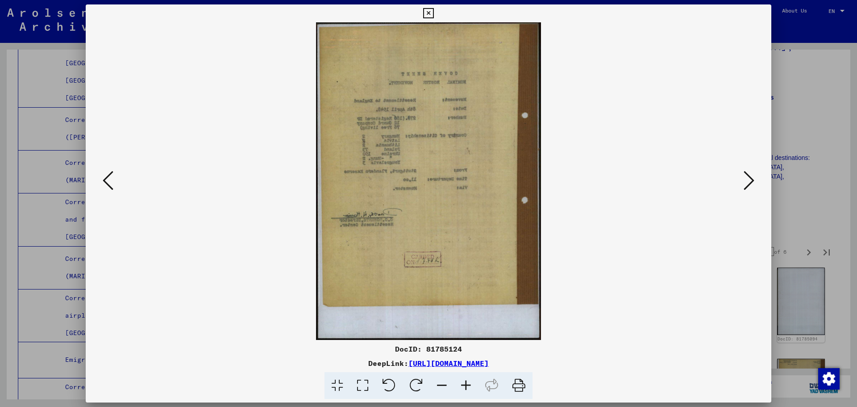
click at [750, 188] on icon at bounding box center [749, 180] width 11 height 21
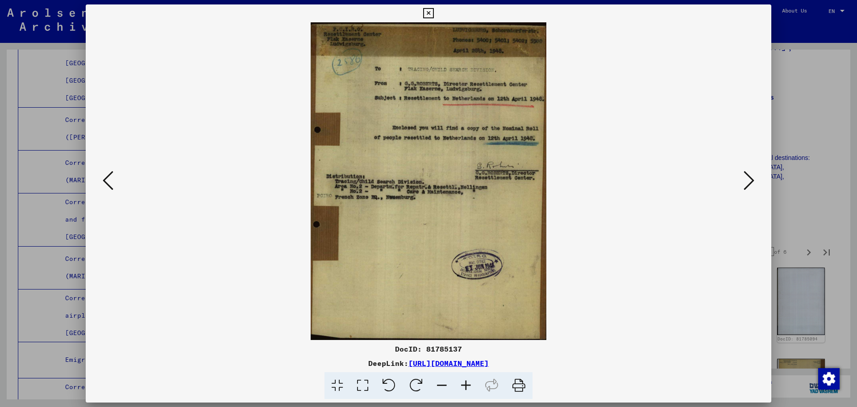
click at [110, 183] on icon at bounding box center [108, 180] width 11 height 21
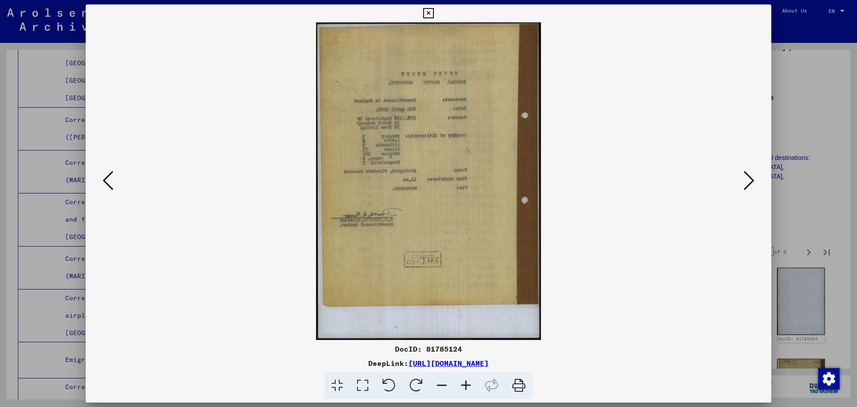
click at [110, 183] on icon at bounding box center [108, 180] width 11 height 21
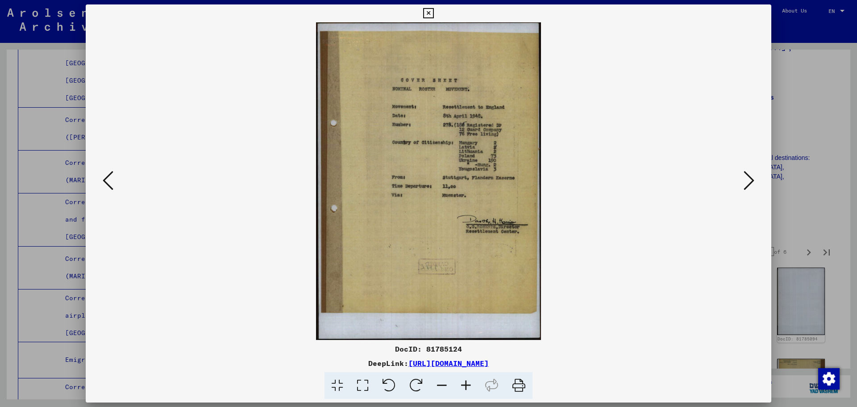
click at [745, 181] on icon at bounding box center [749, 180] width 11 height 21
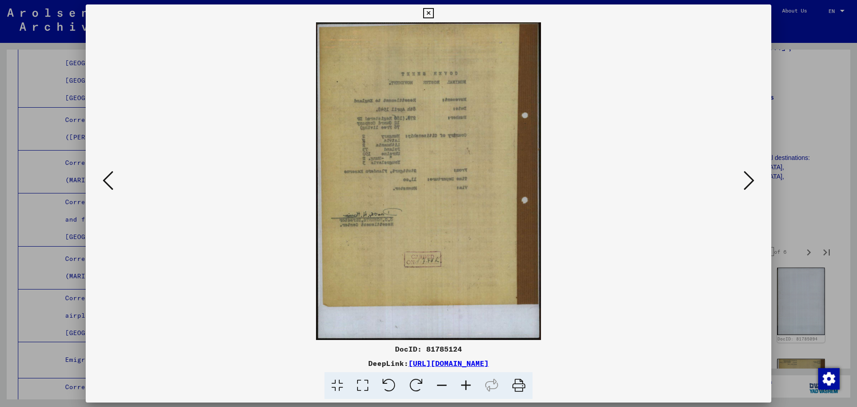
click at [745, 181] on icon at bounding box center [749, 180] width 11 height 21
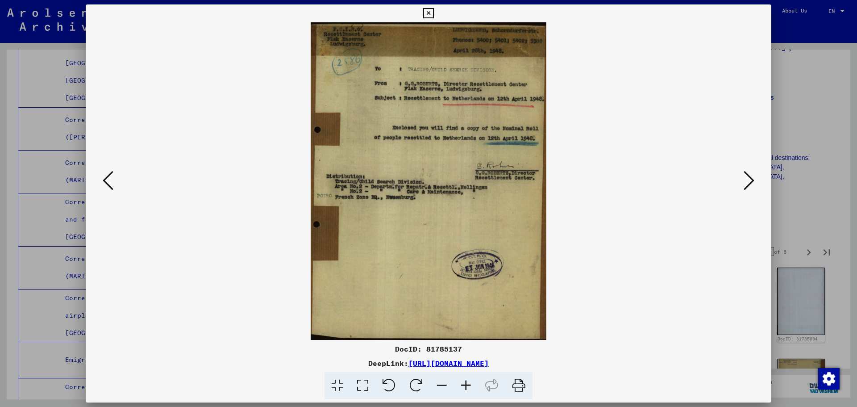
click at [745, 181] on icon at bounding box center [749, 180] width 11 height 21
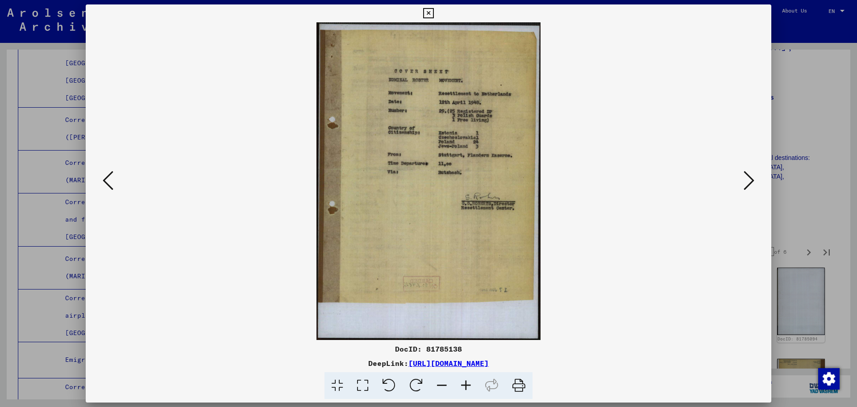
click at [745, 181] on icon at bounding box center [749, 180] width 11 height 21
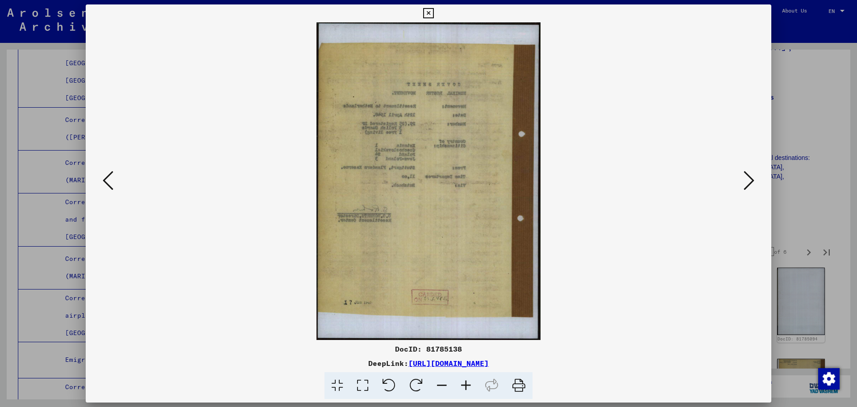
click at [745, 181] on icon at bounding box center [749, 180] width 11 height 21
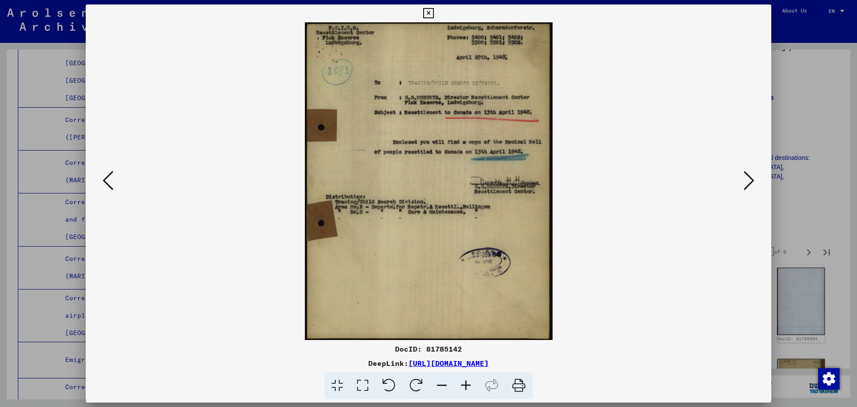
click at [746, 181] on icon at bounding box center [749, 180] width 11 height 21
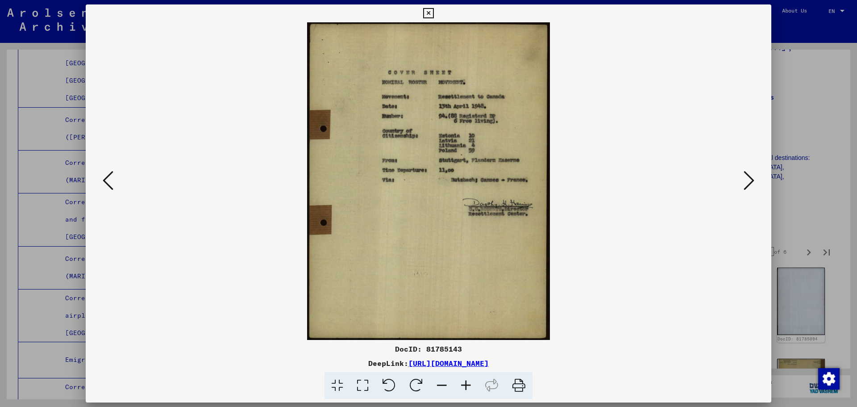
click at [746, 181] on icon at bounding box center [749, 180] width 11 height 21
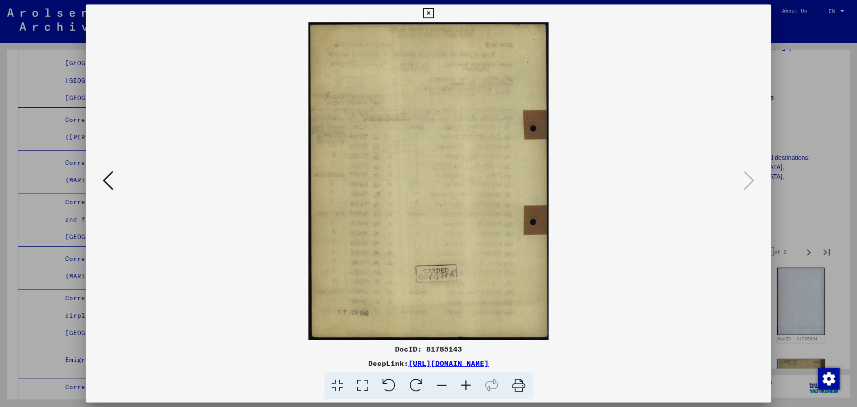
click at [813, 157] on div at bounding box center [428, 203] width 857 height 407
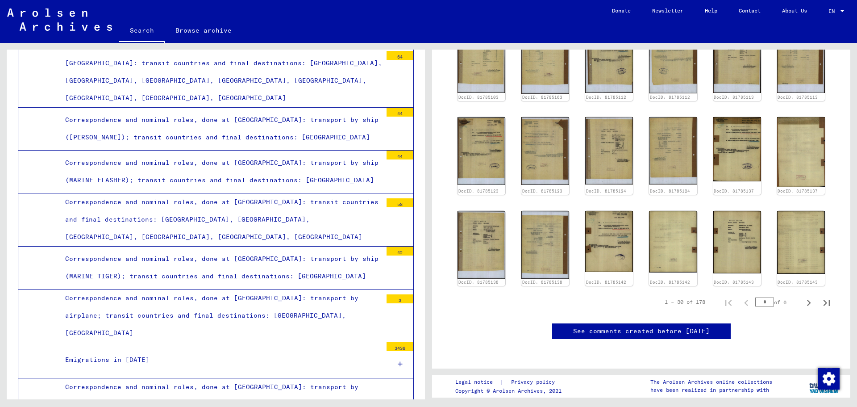
scroll to position [625, 0]
click at [802, 296] on icon "Next page" at bounding box center [808, 302] width 12 height 12
type input "*"
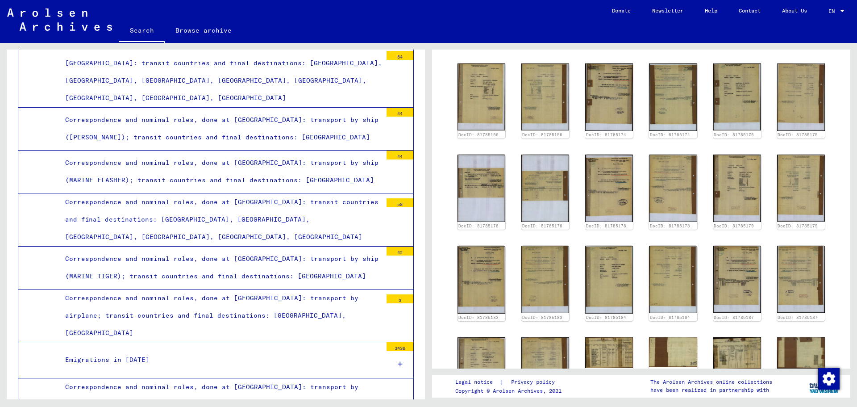
scroll to position [474, 0]
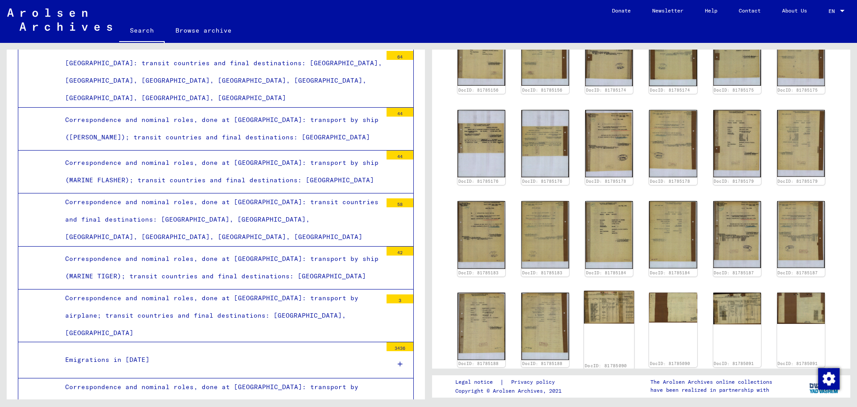
click at [605, 291] on div "DocID: 81785090" at bounding box center [609, 330] width 50 height 79
click at [607, 291] on img at bounding box center [609, 307] width 50 height 33
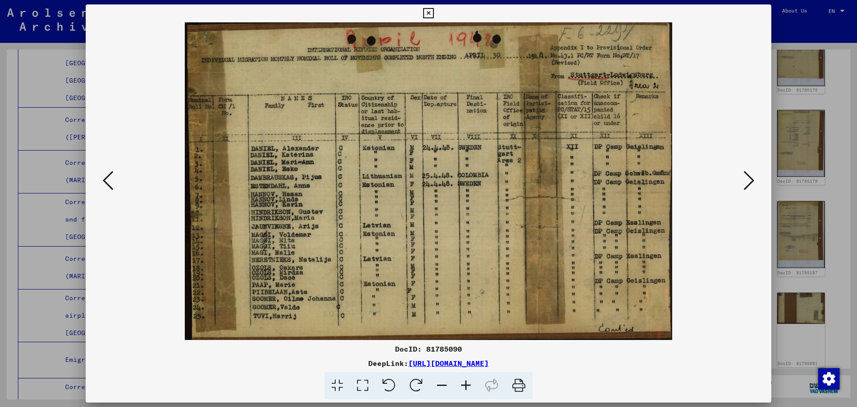
click at [747, 181] on icon at bounding box center [749, 180] width 11 height 21
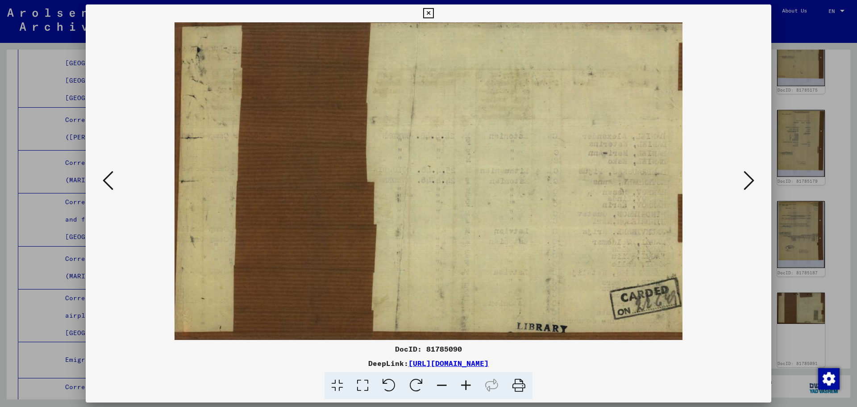
click at [747, 181] on icon at bounding box center [749, 180] width 11 height 21
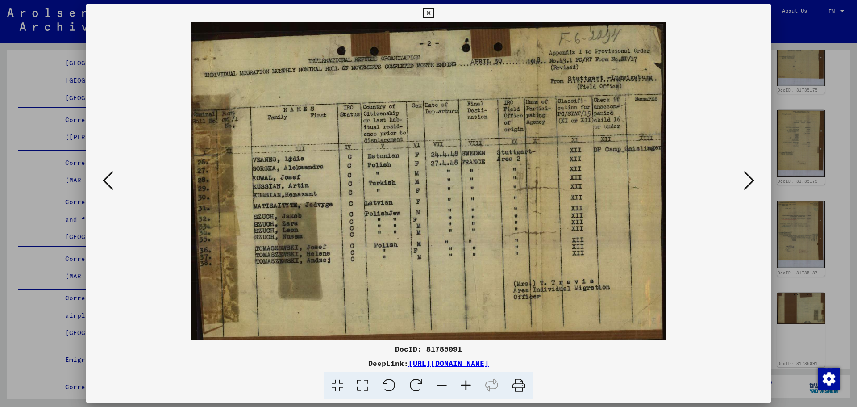
click at [747, 181] on icon at bounding box center [749, 180] width 11 height 21
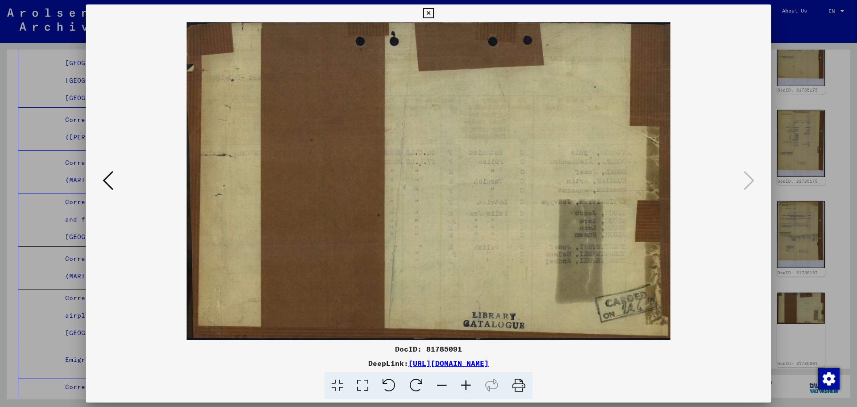
click at [104, 183] on icon at bounding box center [108, 180] width 11 height 21
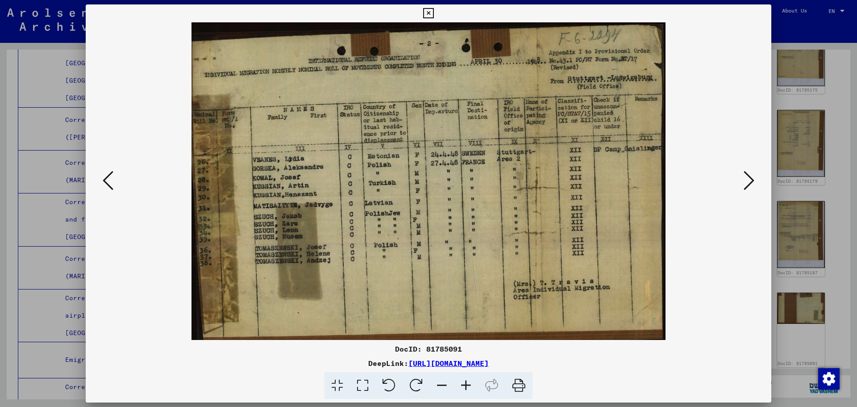
click at [104, 183] on icon at bounding box center [108, 180] width 11 height 21
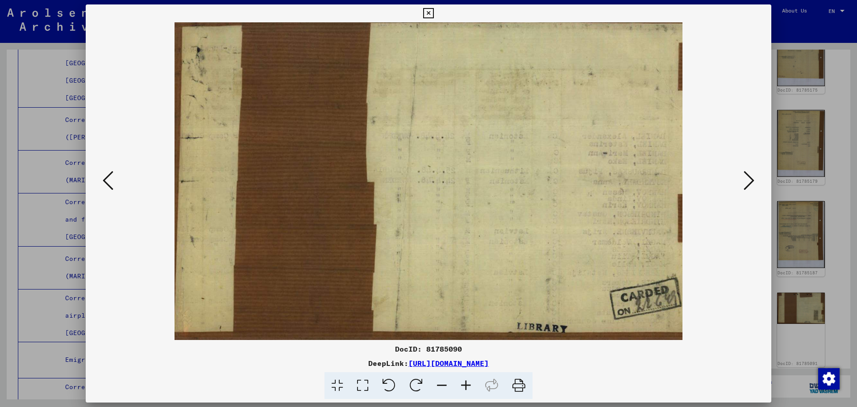
click at [104, 183] on icon at bounding box center [108, 180] width 11 height 21
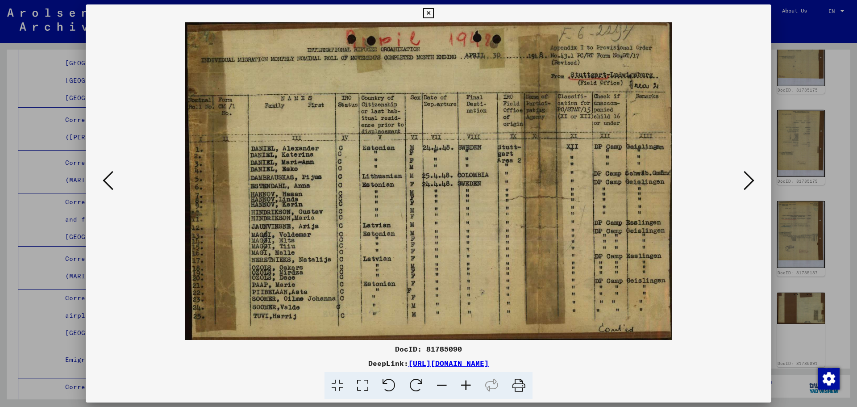
click at [104, 183] on icon at bounding box center [108, 180] width 11 height 21
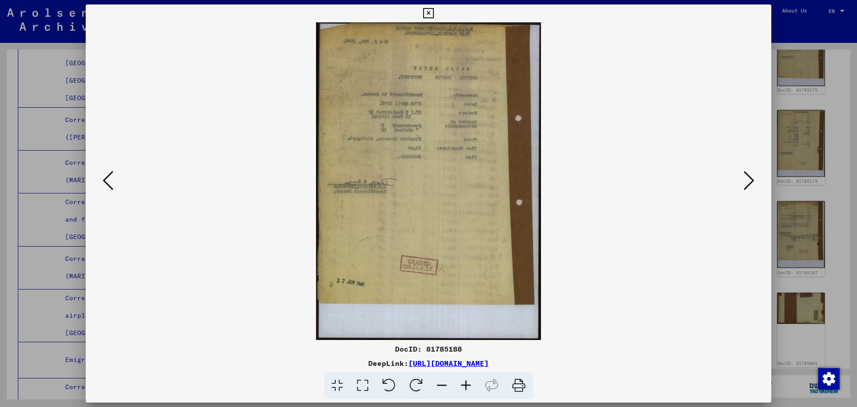
click at [104, 183] on icon at bounding box center [108, 180] width 11 height 21
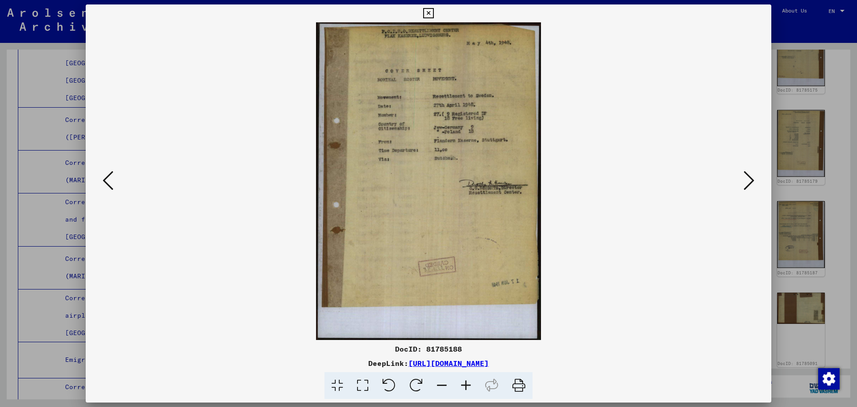
click at [104, 183] on icon at bounding box center [108, 180] width 11 height 21
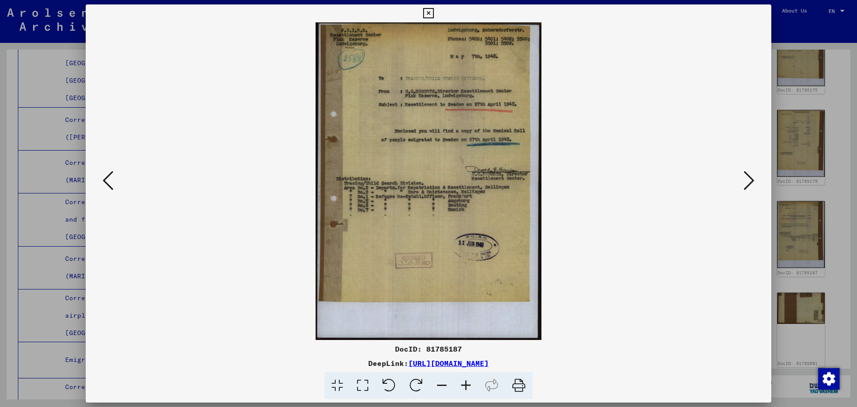
click at [104, 183] on icon at bounding box center [108, 180] width 11 height 21
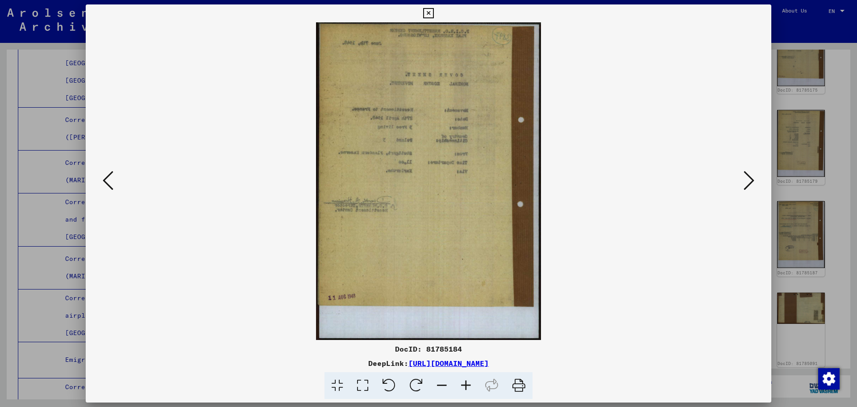
click at [104, 183] on icon at bounding box center [108, 180] width 11 height 21
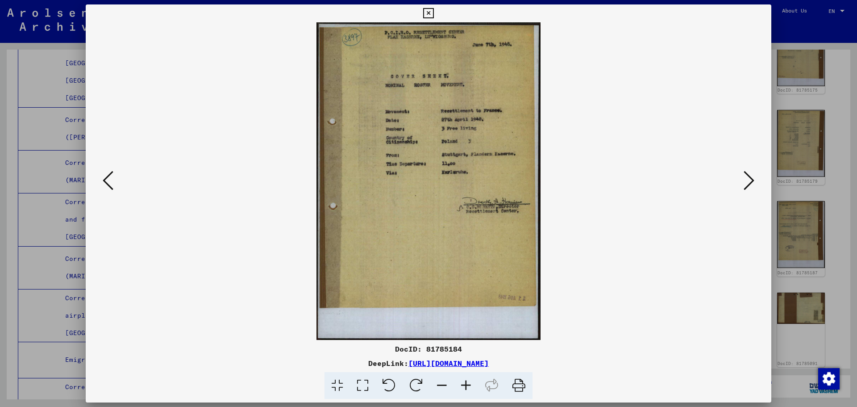
click at [828, 236] on div at bounding box center [428, 203] width 857 height 407
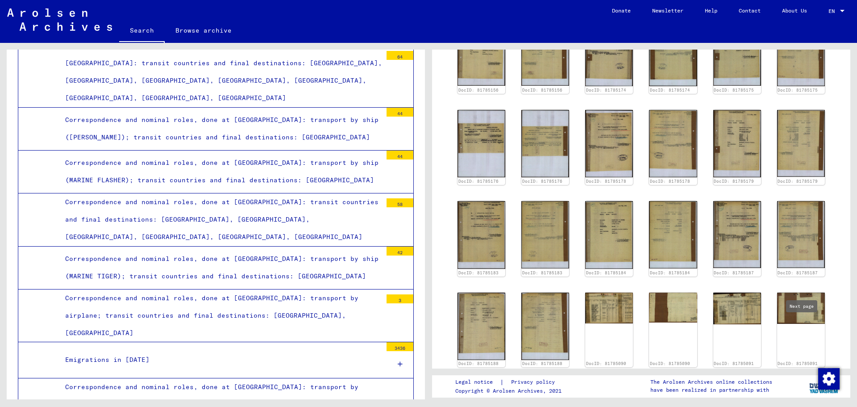
click at [802, 378] on icon "Next page" at bounding box center [808, 384] width 12 height 12
type input "*"
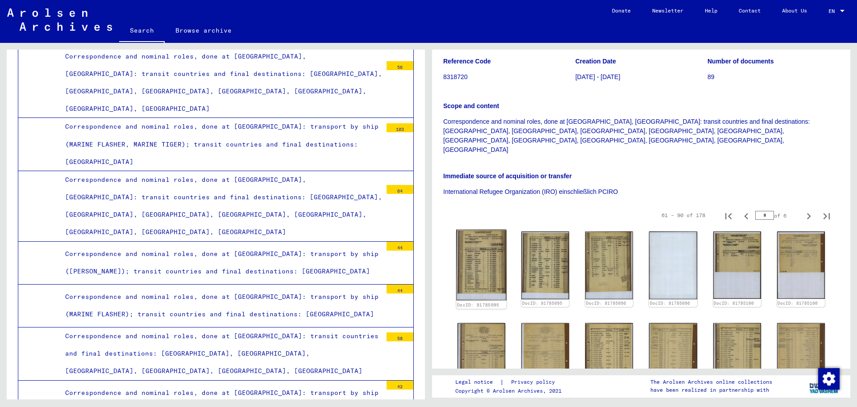
scroll to position [161, 0]
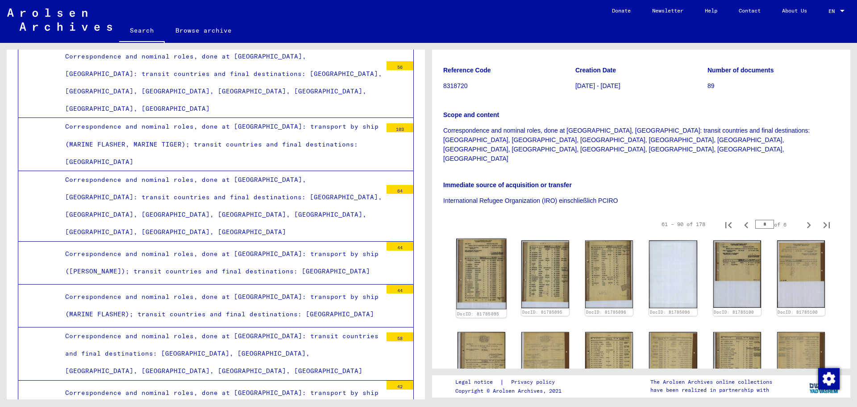
click at [467, 238] on img at bounding box center [481, 273] width 50 height 71
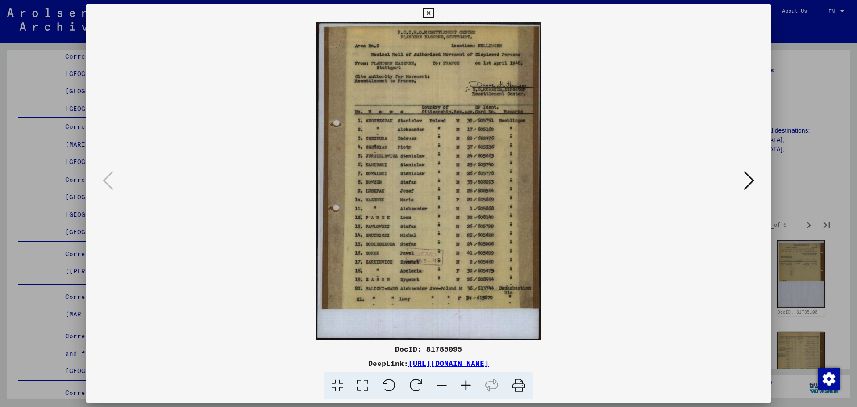
click at [748, 180] on icon at bounding box center [749, 180] width 11 height 21
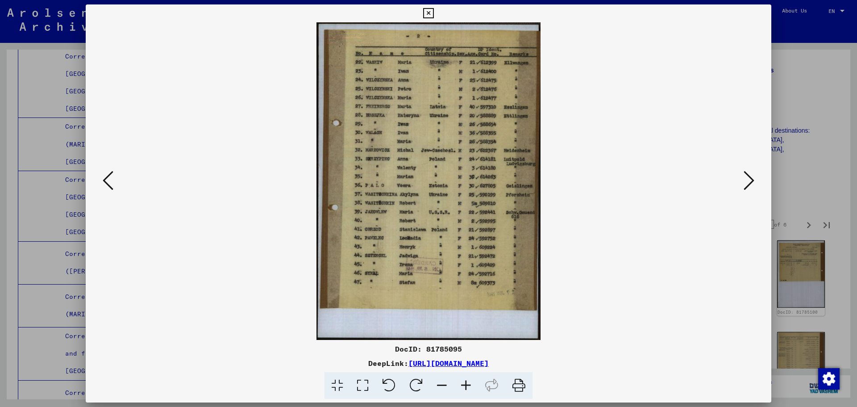
click at [748, 180] on icon at bounding box center [749, 180] width 11 height 21
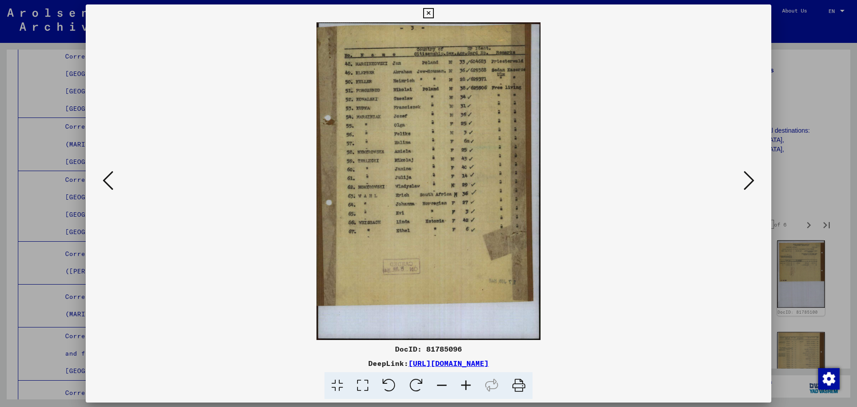
click at [748, 180] on icon at bounding box center [749, 180] width 11 height 21
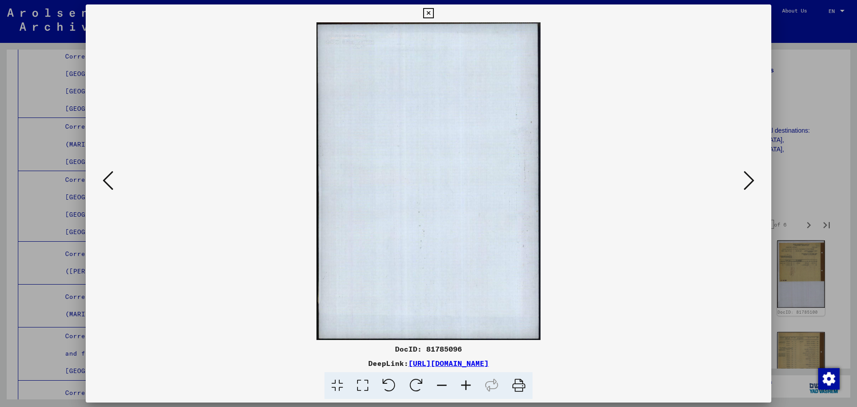
click at [748, 180] on icon at bounding box center [749, 180] width 11 height 21
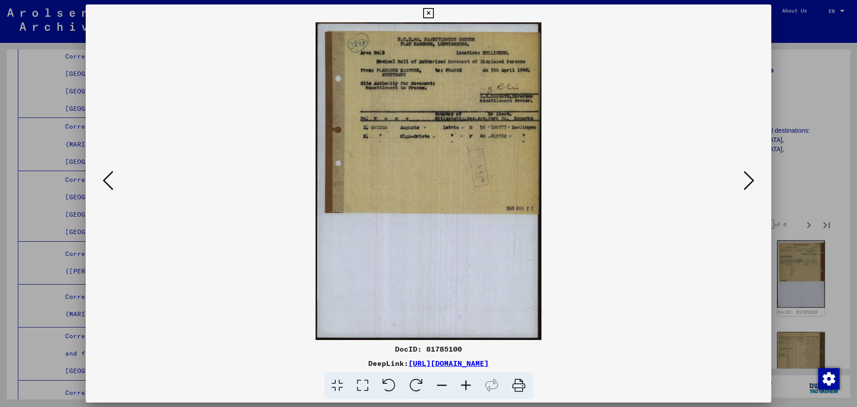
click at [748, 180] on icon at bounding box center [749, 180] width 11 height 21
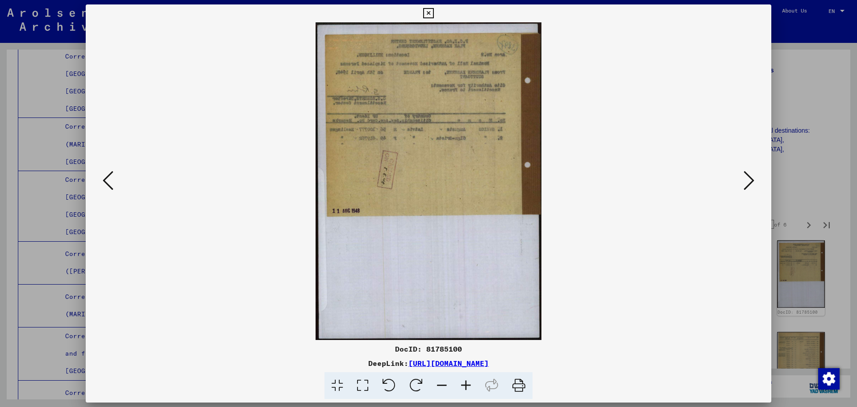
click at [748, 180] on icon at bounding box center [749, 180] width 11 height 21
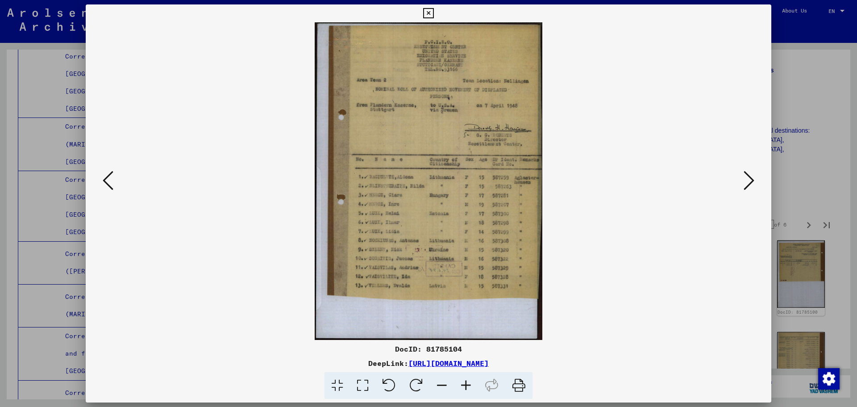
click at [798, 62] on div at bounding box center [428, 203] width 857 height 407
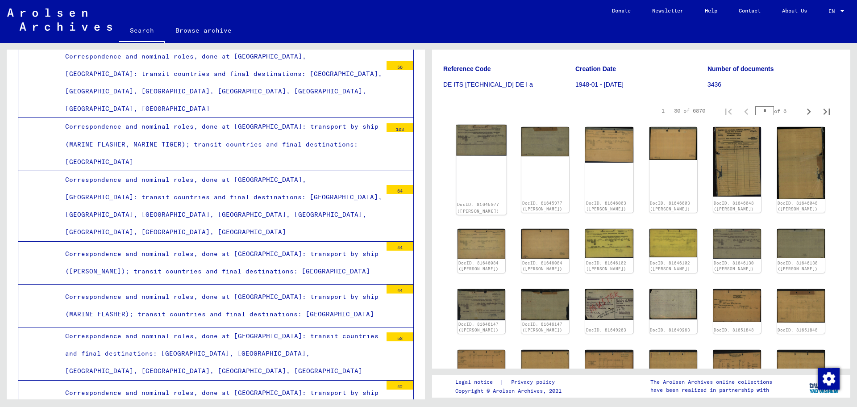
scroll to position [89, 0]
click at [477, 170] on div "DocID: 81645977 ([PERSON_NAME])" at bounding box center [481, 169] width 50 height 90
click at [486, 143] on img at bounding box center [481, 139] width 50 height 31
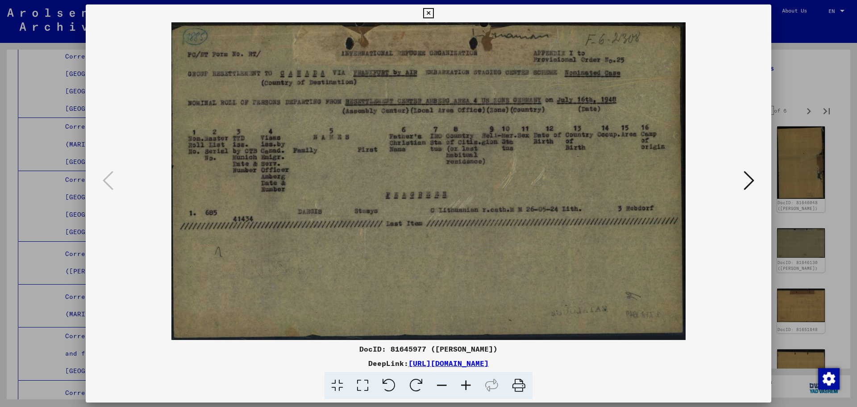
click at [750, 179] on icon at bounding box center [749, 180] width 11 height 21
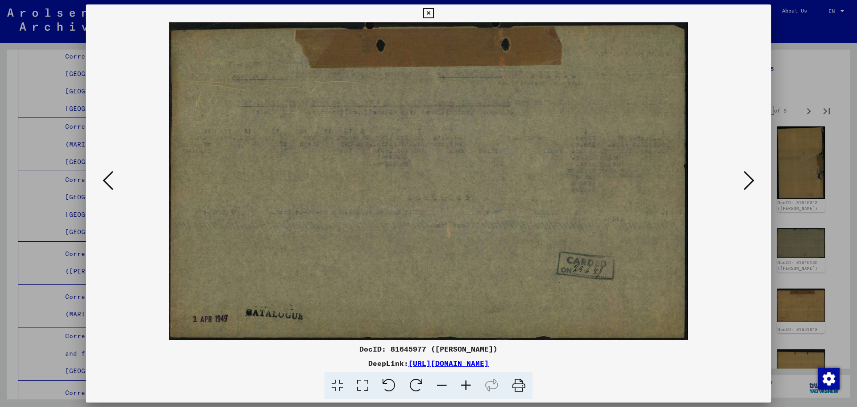
click at [750, 179] on icon at bounding box center [749, 180] width 11 height 21
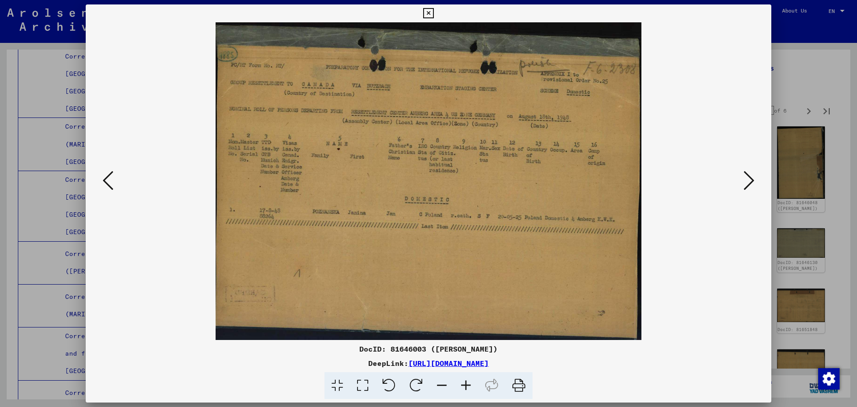
click at [750, 179] on icon at bounding box center [749, 180] width 11 height 21
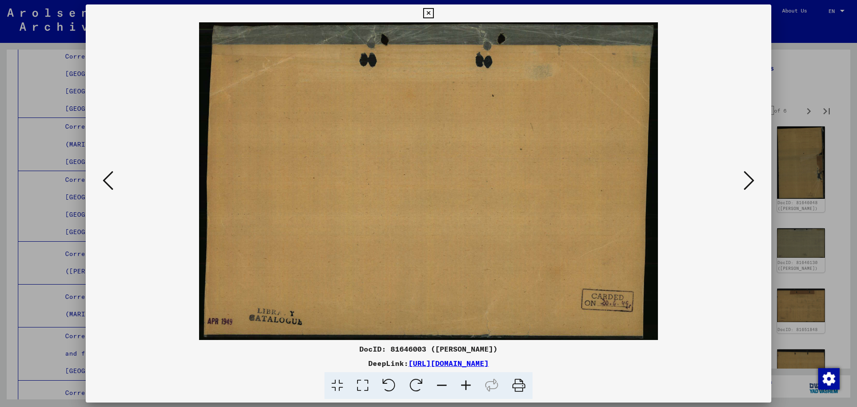
click at [750, 179] on icon at bounding box center [749, 180] width 11 height 21
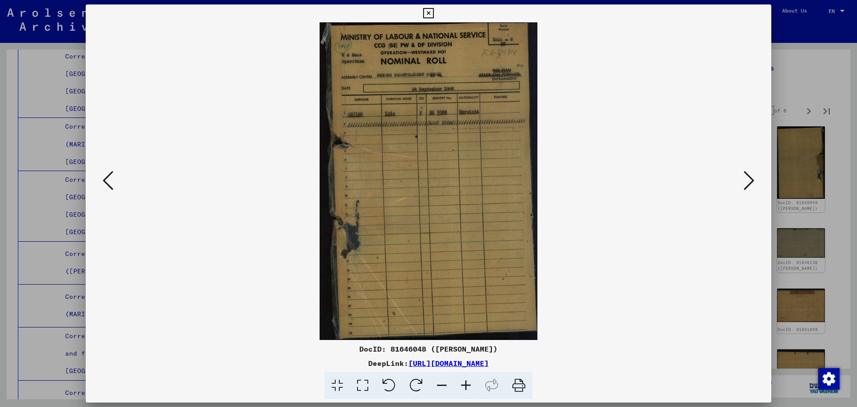
click at [750, 179] on icon at bounding box center [749, 180] width 11 height 21
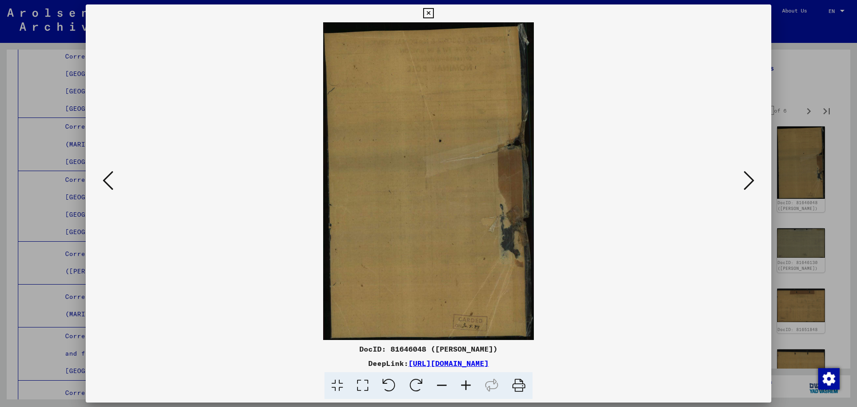
click at [750, 179] on icon at bounding box center [749, 180] width 11 height 21
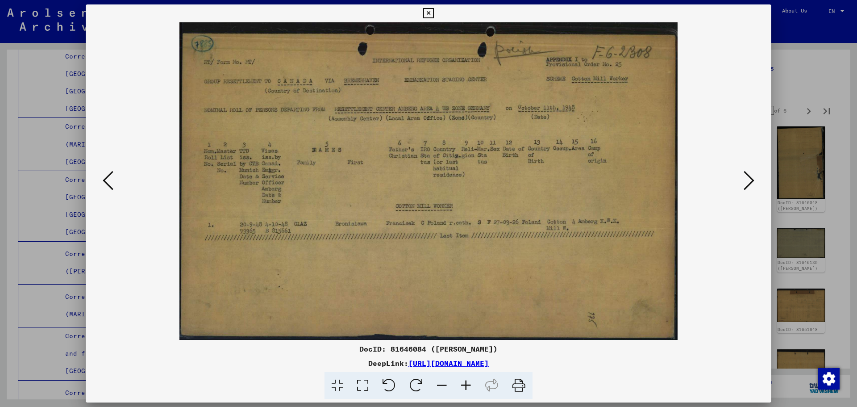
click at [750, 179] on icon at bounding box center [749, 180] width 11 height 21
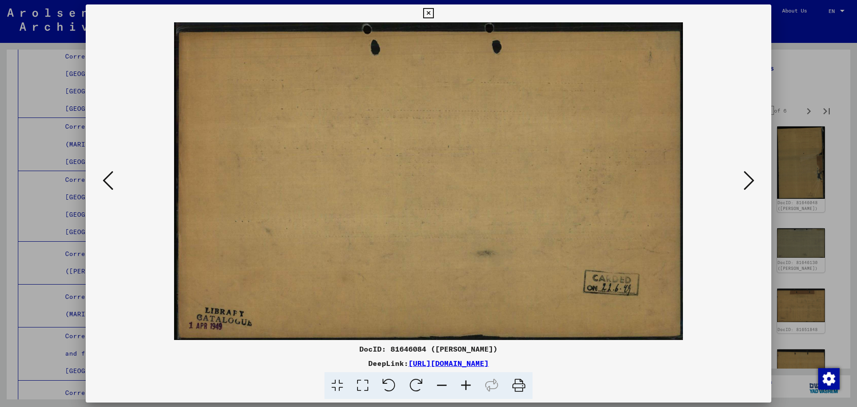
click at [750, 179] on icon at bounding box center [749, 180] width 11 height 21
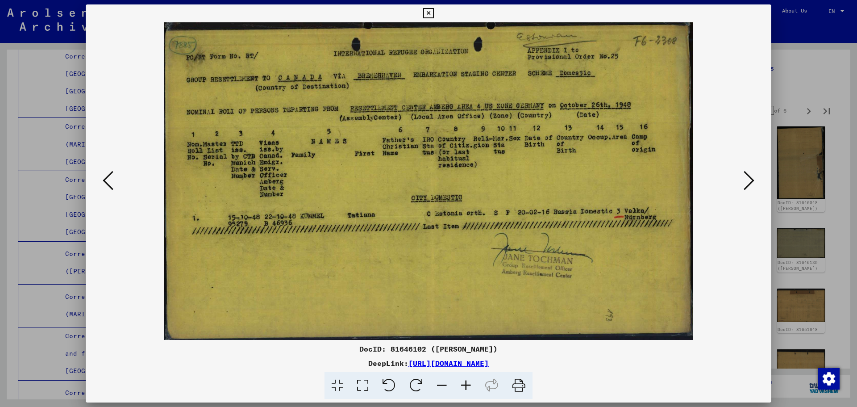
click at [750, 179] on icon at bounding box center [749, 180] width 11 height 21
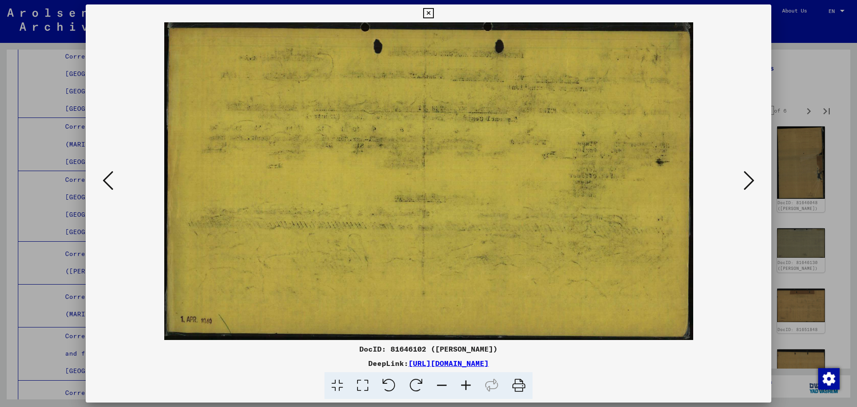
click at [750, 179] on icon at bounding box center [749, 180] width 11 height 21
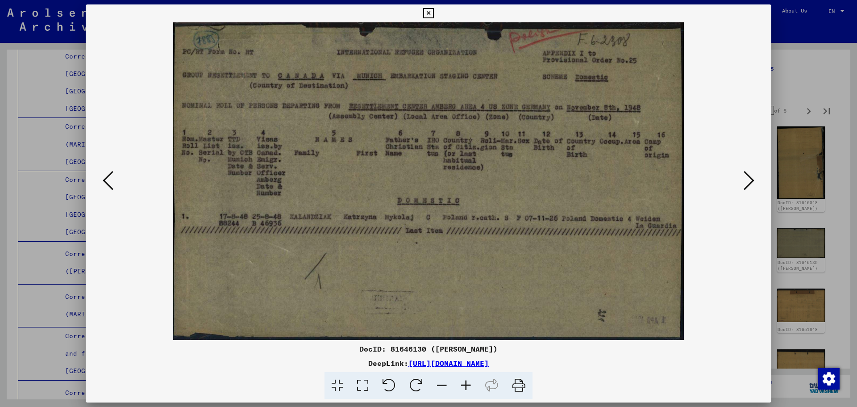
click at [750, 179] on icon at bounding box center [749, 180] width 11 height 21
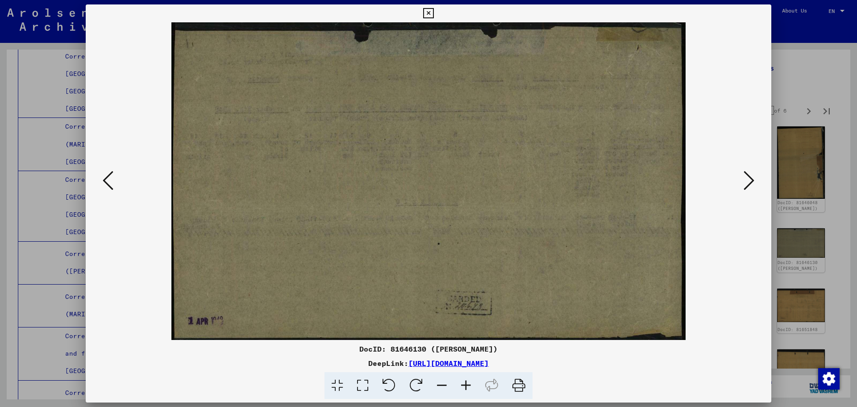
click at [750, 179] on icon at bounding box center [749, 180] width 11 height 21
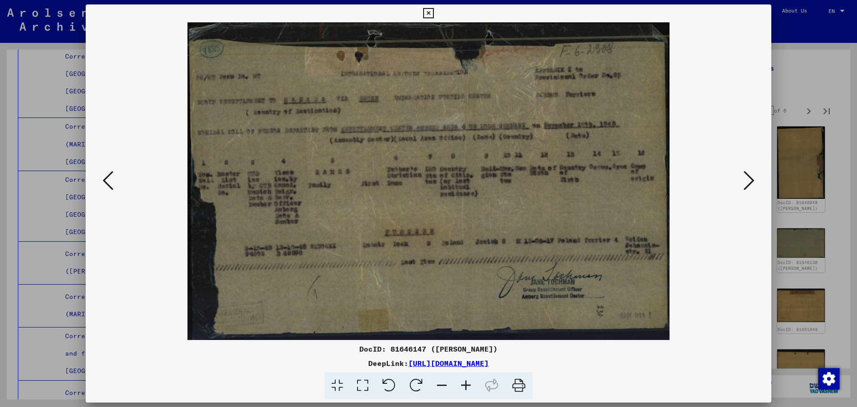
click at [750, 179] on icon at bounding box center [749, 180] width 11 height 21
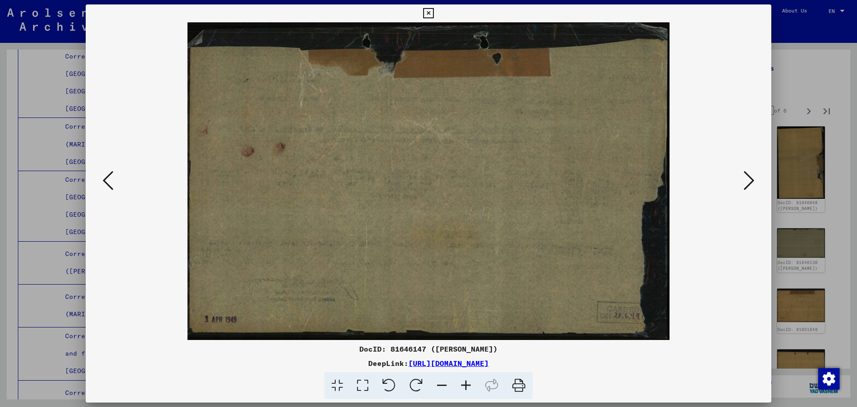
click at [750, 179] on icon at bounding box center [749, 180] width 11 height 21
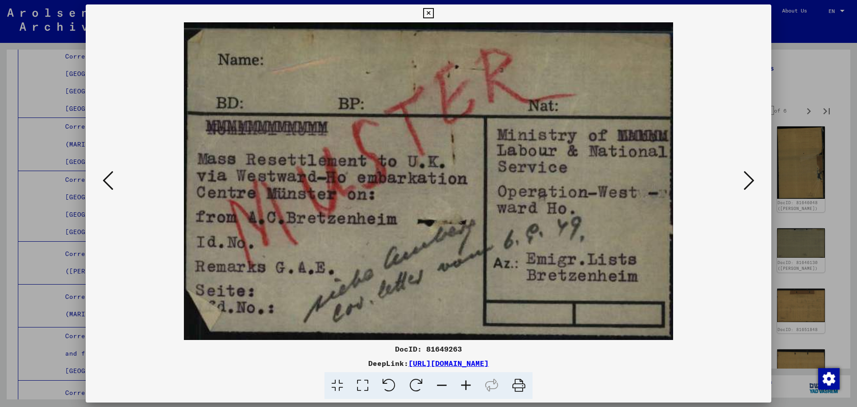
click at [750, 179] on icon at bounding box center [749, 180] width 11 height 21
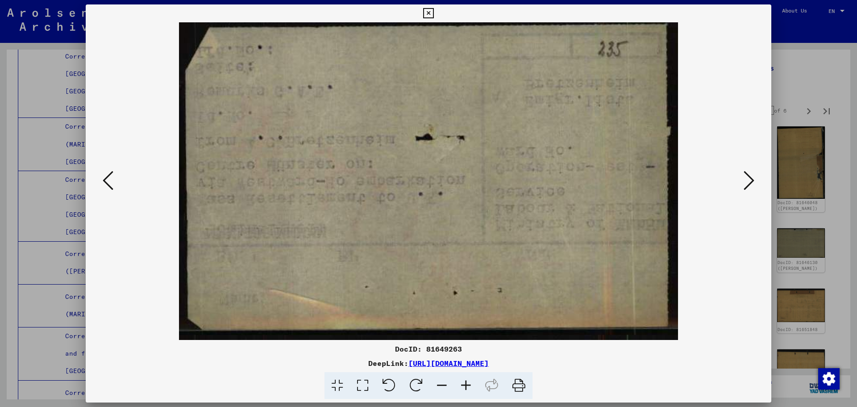
click at [750, 179] on icon at bounding box center [749, 180] width 11 height 21
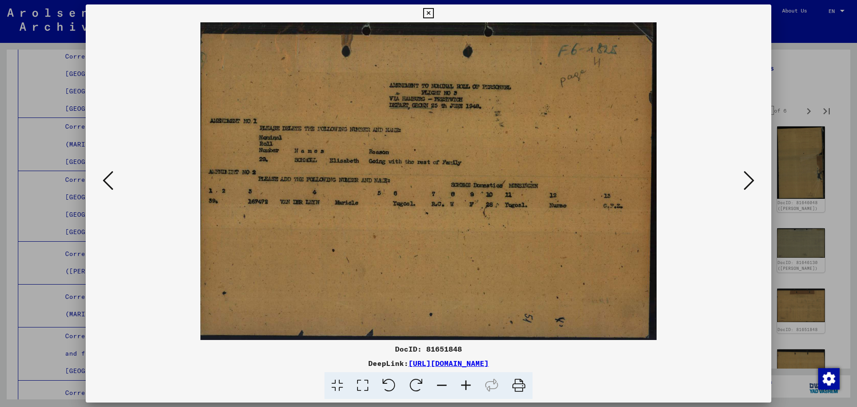
click at [750, 179] on icon at bounding box center [749, 180] width 11 height 21
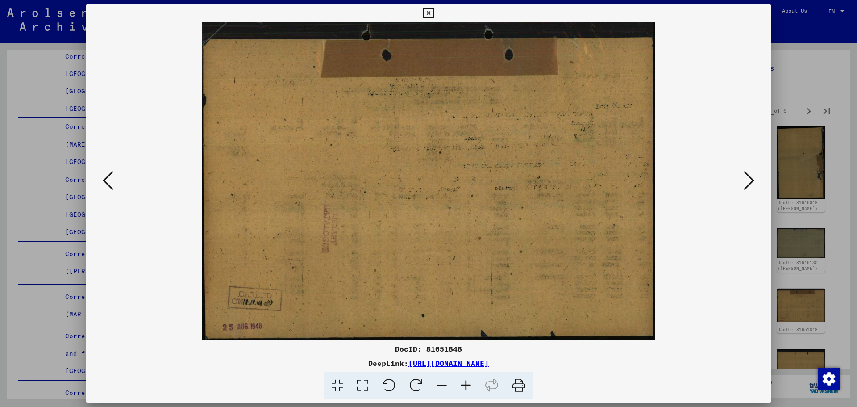
click at [750, 179] on icon at bounding box center [749, 180] width 11 height 21
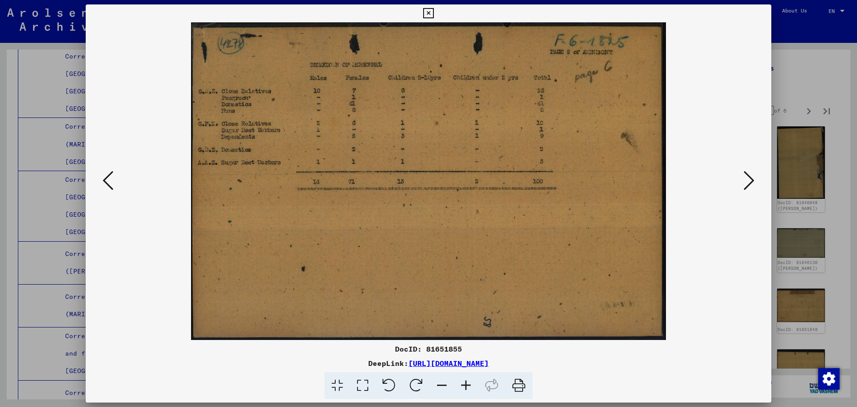
click at [750, 179] on icon at bounding box center [749, 180] width 11 height 21
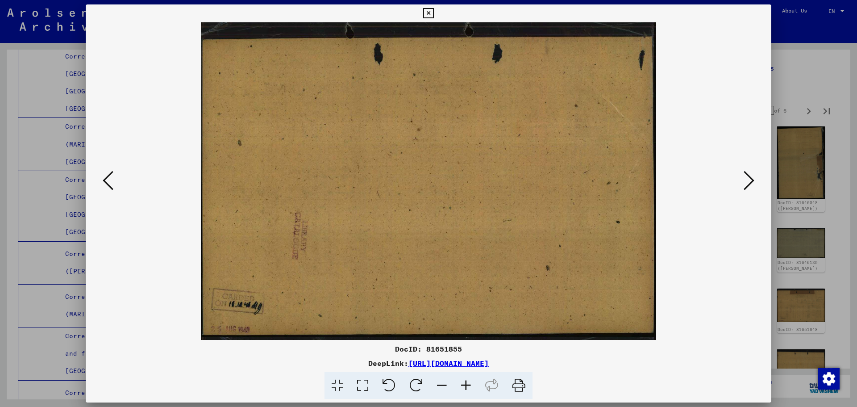
click at [750, 179] on icon at bounding box center [749, 180] width 11 height 21
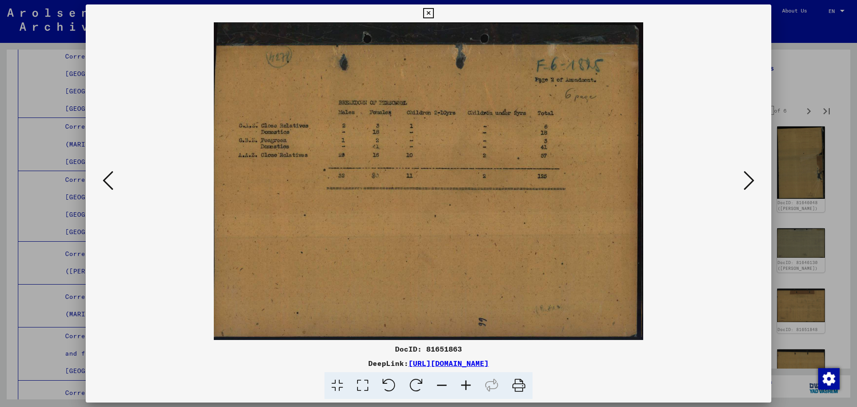
click at [750, 179] on icon at bounding box center [749, 180] width 11 height 21
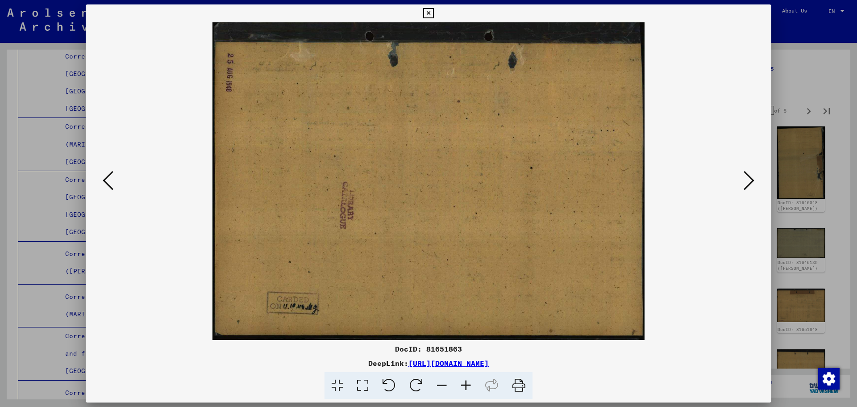
click at [750, 179] on icon at bounding box center [749, 180] width 11 height 21
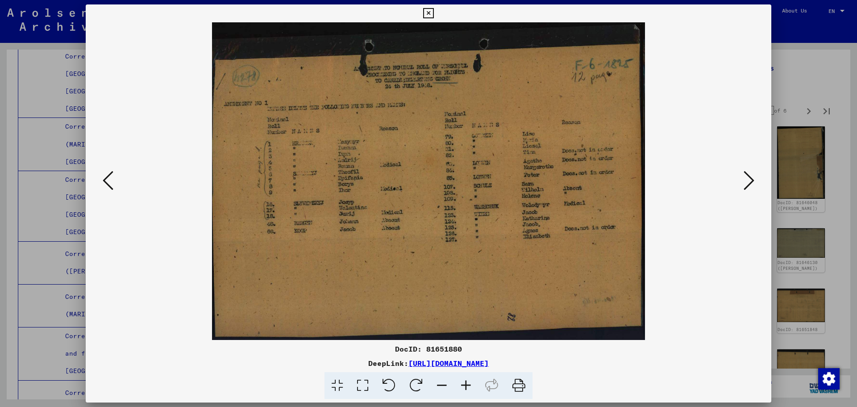
click at [750, 179] on icon at bounding box center [749, 180] width 11 height 21
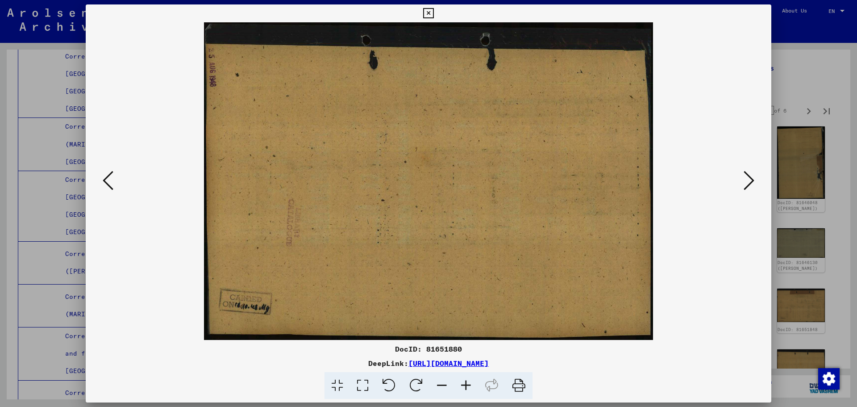
click at [750, 179] on icon at bounding box center [749, 180] width 11 height 21
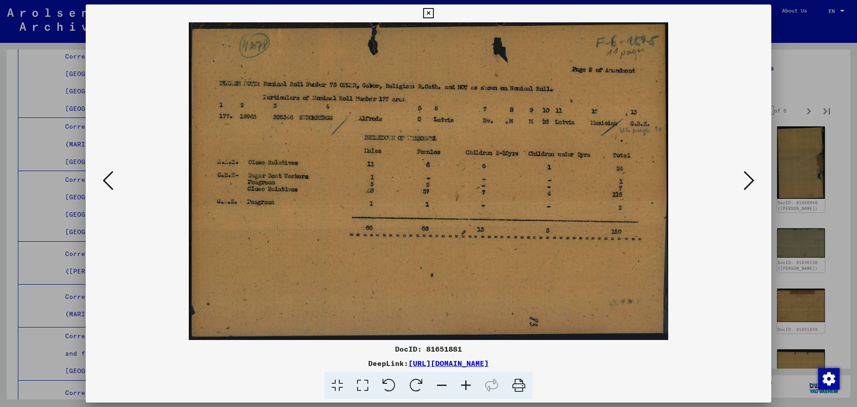
click at [750, 179] on icon at bounding box center [749, 180] width 11 height 21
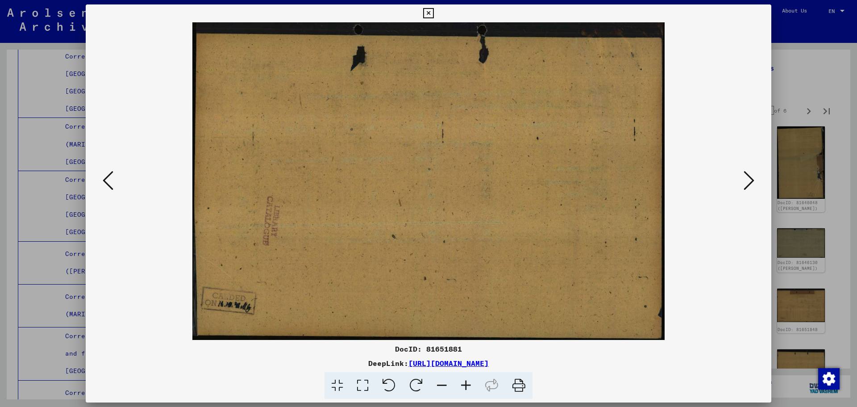
click at [750, 179] on icon at bounding box center [749, 180] width 11 height 21
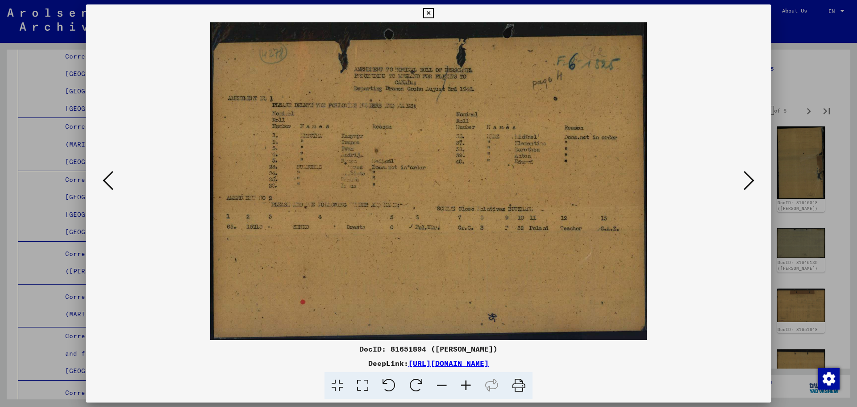
click at [750, 179] on icon at bounding box center [749, 180] width 11 height 21
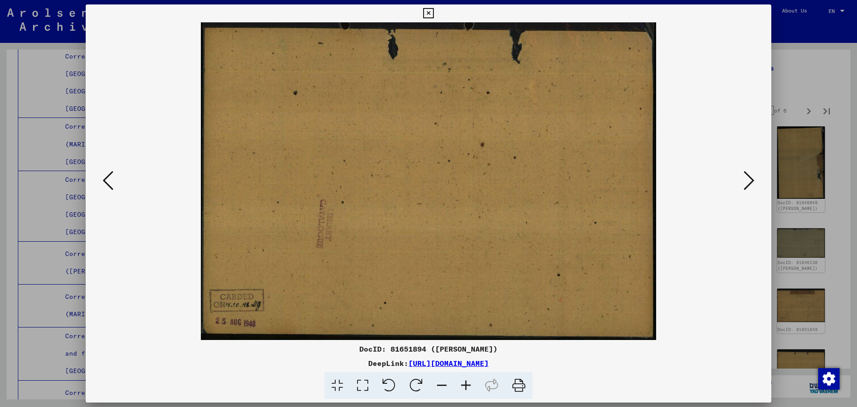
click at [750, 179] on icon at bounding box center [749, 180] width 11 height 21
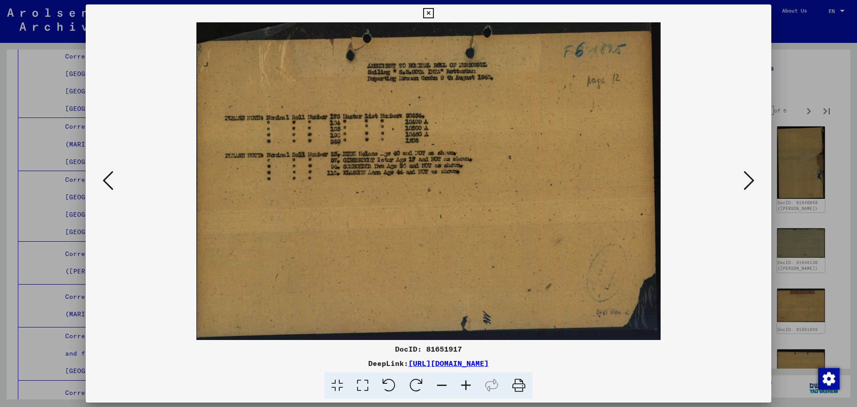
click at [750, 179] on icon at bounding box center [749, 180] width 11 height 21
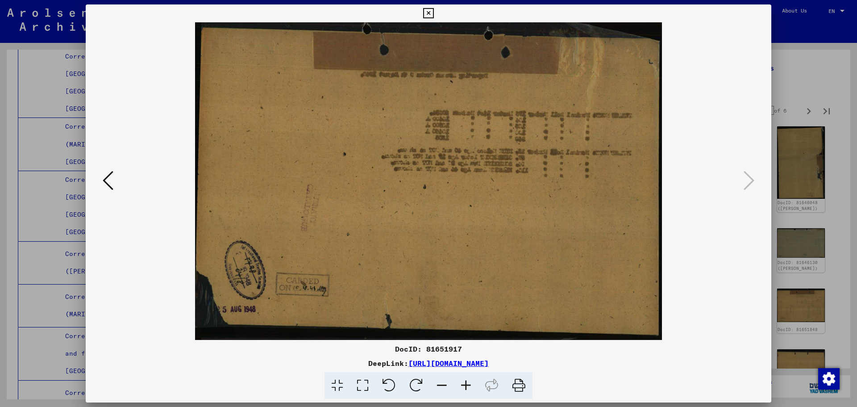
click at [819, 66] on div at bounding box center [428, 203] width 857 height 407
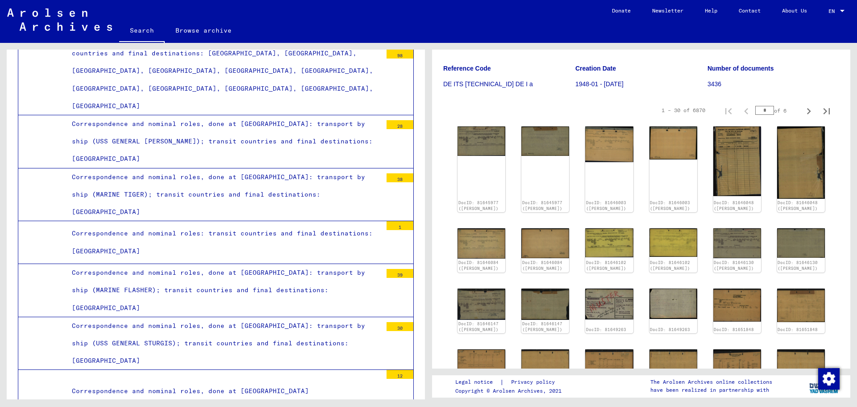
scroll to position [2214, 0]
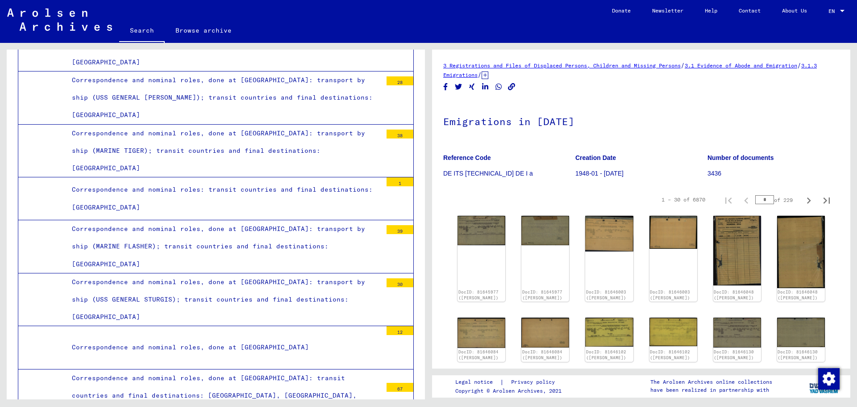
click at [62, 22] on img at bounding box center [59, 19] width 105 height 22
